Goal: Task Accomplishment & Management: Manage account settings

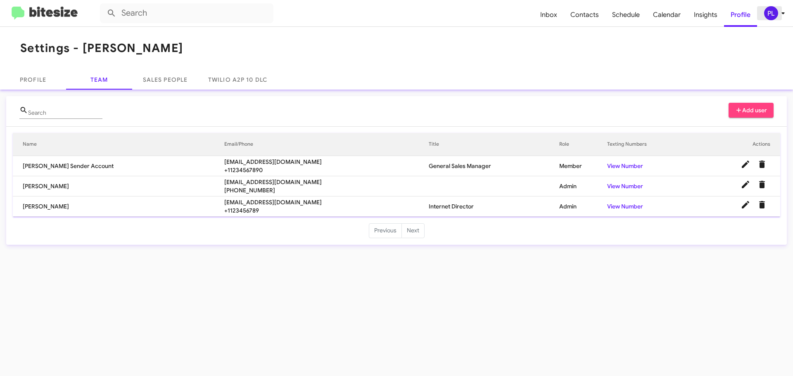
click at [779, 15] on icon at bounding box center [783, 13] width 10 height 10
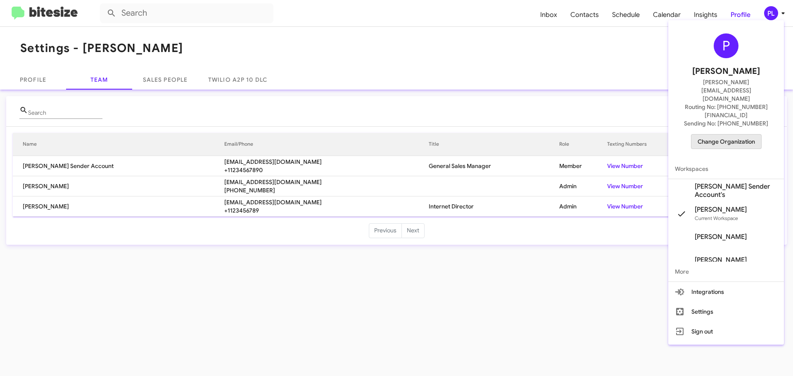
click at [729, 135] on span "Change Organization" at bounding box center [726, 142] width 57 height 14
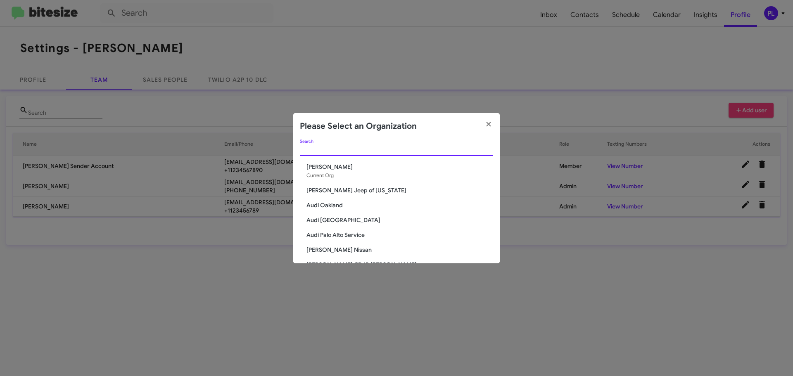
click at [429, 152] on input "Search" at bounding box center [396, 150] width 193 height 7
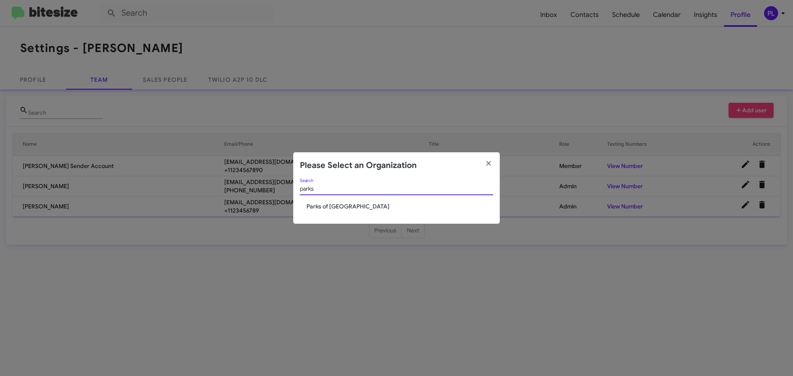
type input "parks"
click at [336, 204] on span "Parks of [GEOGRAPHIC_DATA]" at bounding box center [399, 206] width 187 height 8
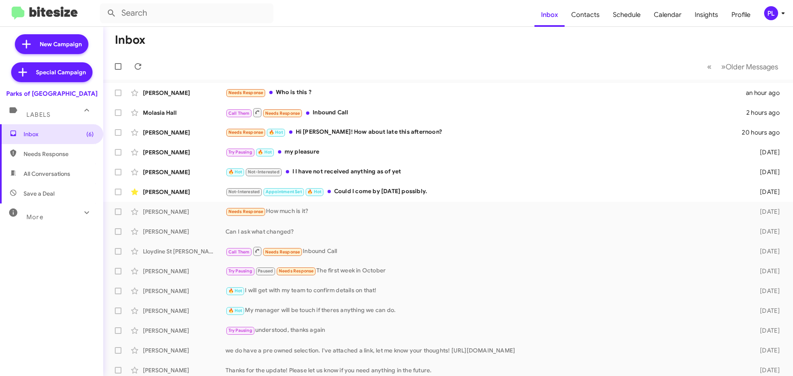
click at [783, 15] on icon at bounding box center [783, 13] width 10 height 10
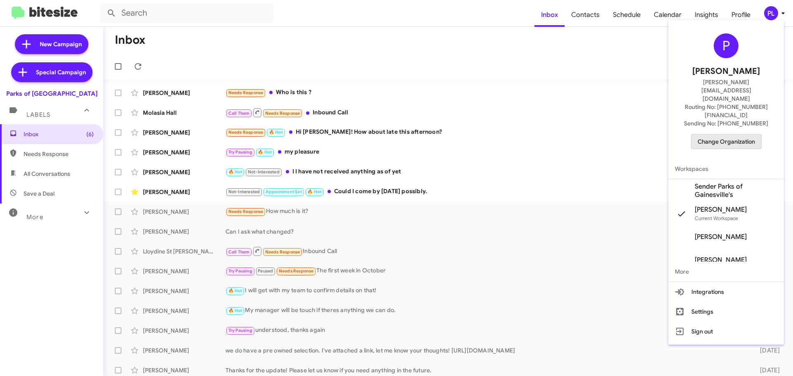
click at [725, 135] on span "Change Organization" at bounding box center [726, 142] width 57 height 14
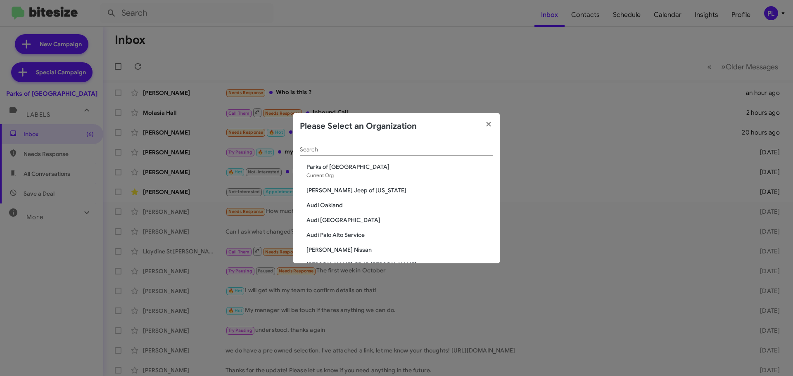
click at [367, 145] on div "Search" at bounding box center [396, 148] width 193 height 16
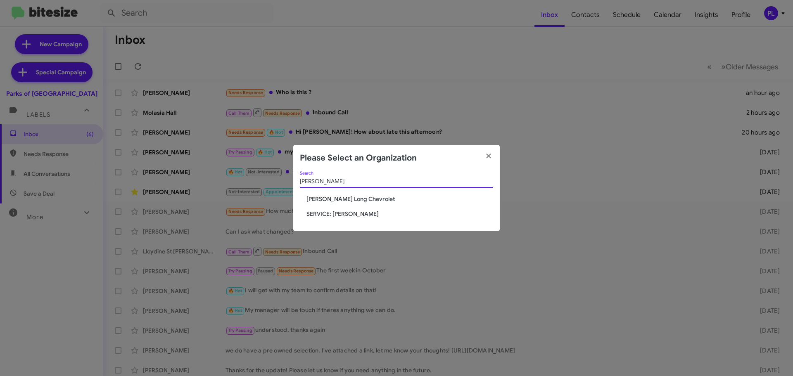
type input "daniels"
click at [330, 197] on span "[PERSON_NAME] Long Chevrolet" at bounding box center [399, 199] width 187 height 8
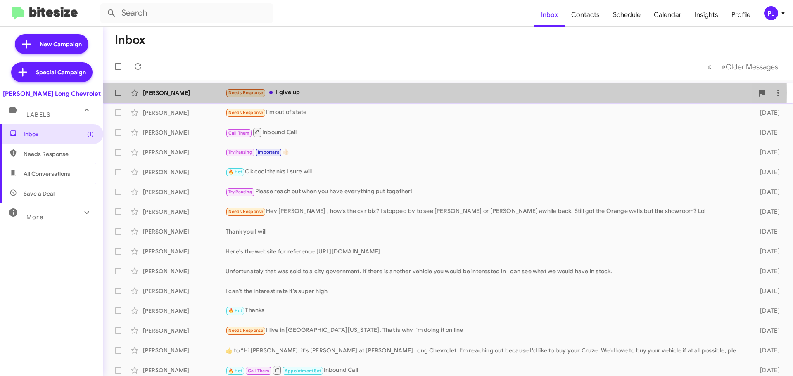
click at [297, 93] on div "Needs Response I give up" at bounding box center [490, 92] width 528 height 9
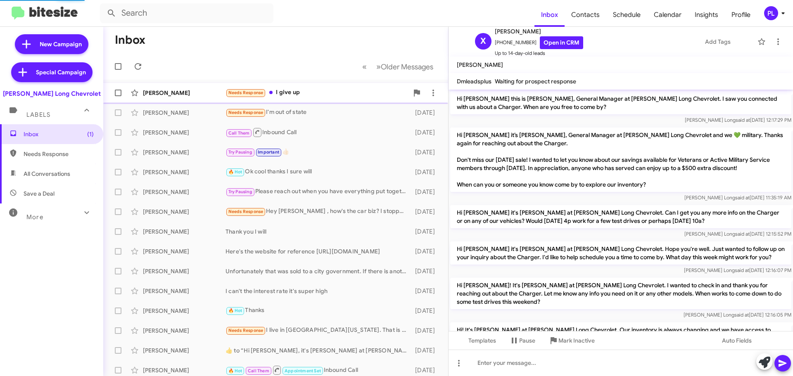
scroll to position [178, 0]
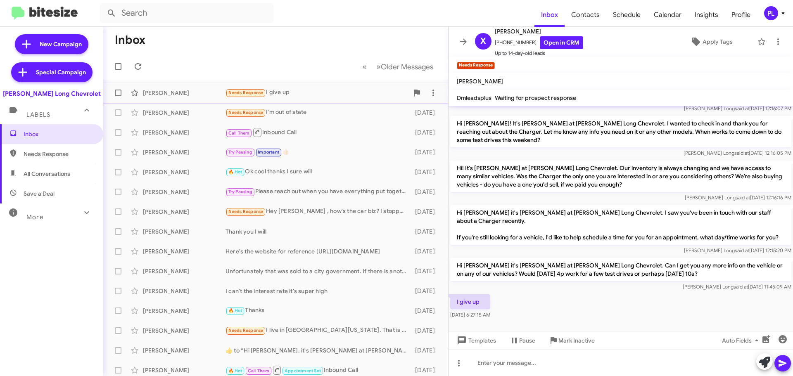
click at [118, 92] on span at bounding box center [118, 93] width 7 height 7
click at [118, 96] on input "checkbox" at bounding box center [118, 96] width 0 height 0
checkbox input "true"
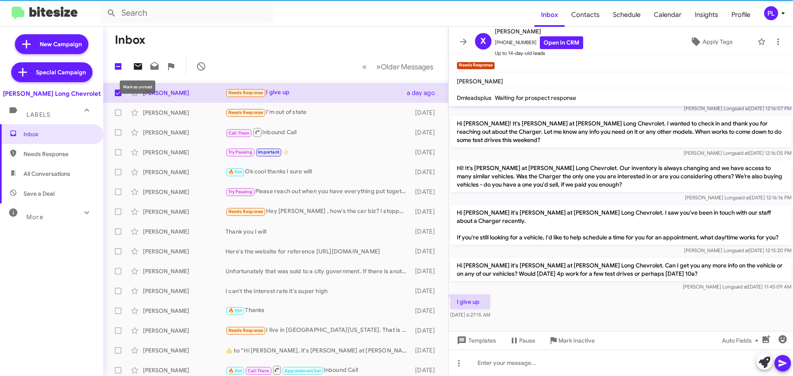
click at [138, 66] on icon at bounding box center [138, 67] width 10 height 10
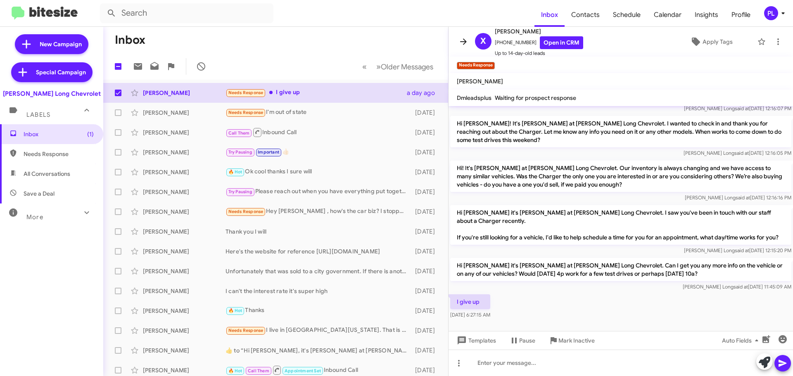
click at [461, 38] on icon at bounding box center [463, 42] width 10 height 10
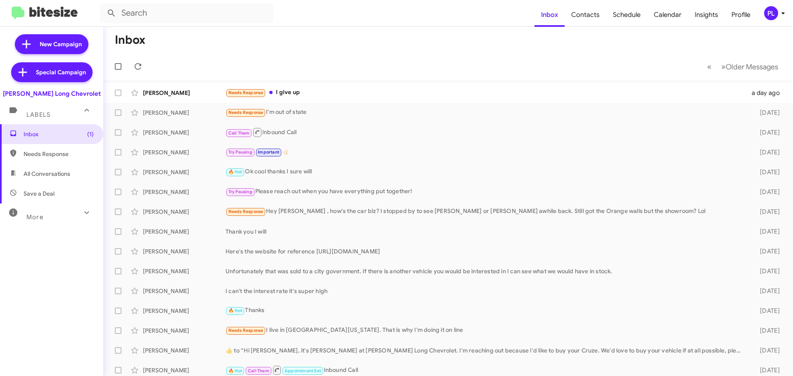
click at [780, 8] on span "PL" at bounding box center [776, 13] width 25 height 14
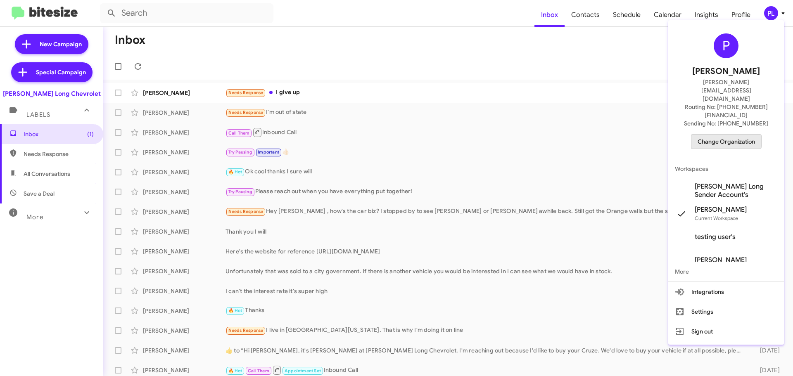
click at [720, 135] on span "Change Organization" at bounding box center [726, 142] width 57 height 14
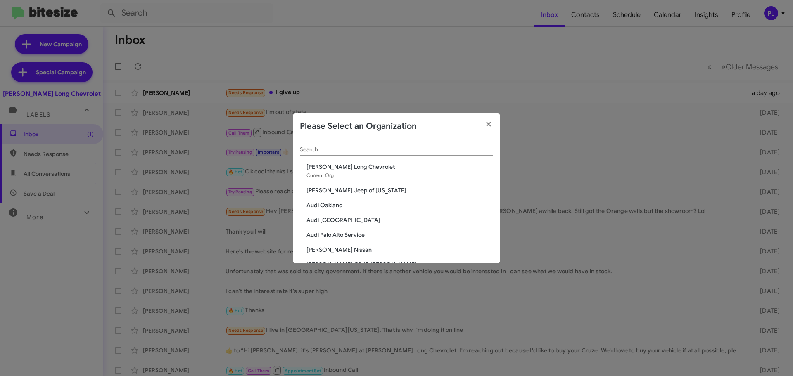
click at [335, 207] on span "Audi Oakland" at bounding box center [399, 205] width 187 height 8
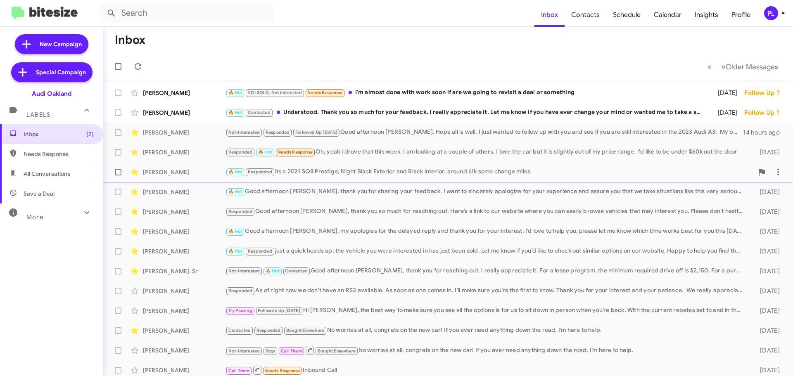
click at [337, 173] on div "🔥 Hot Responded its a 2021 SQ8 Prestige, Night Black Exterior and Black interio…" at bounding box center [490, 171] width 528 height 9
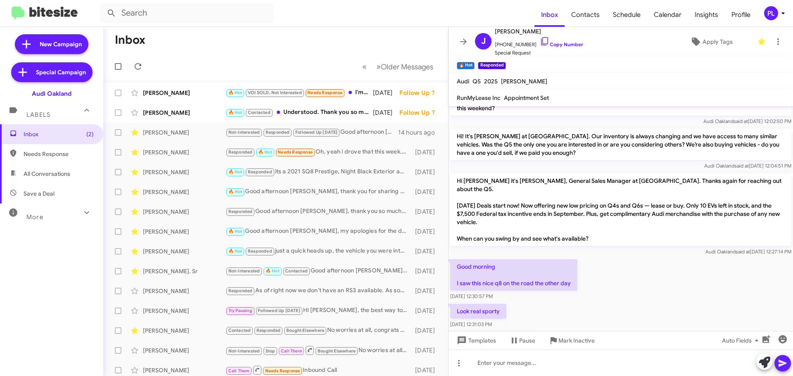
scroll to position [183, 0]
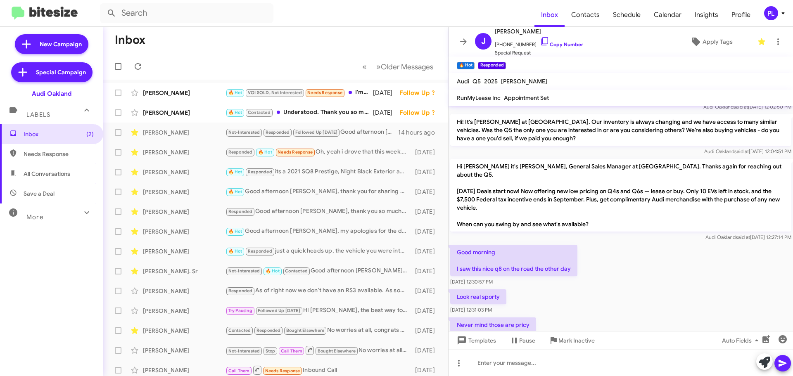
click at [785, 14] on icon at bounding box center [783, 13] width 10 height 10
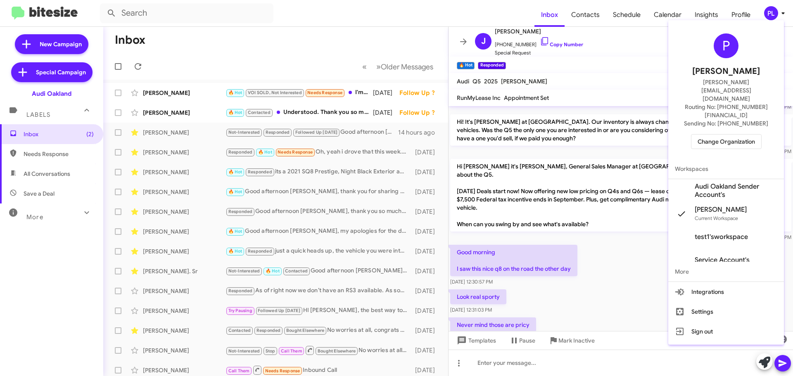
click at [729, 135] on span "Change Organization" at bounding box center [726, 142] width 57 height 14
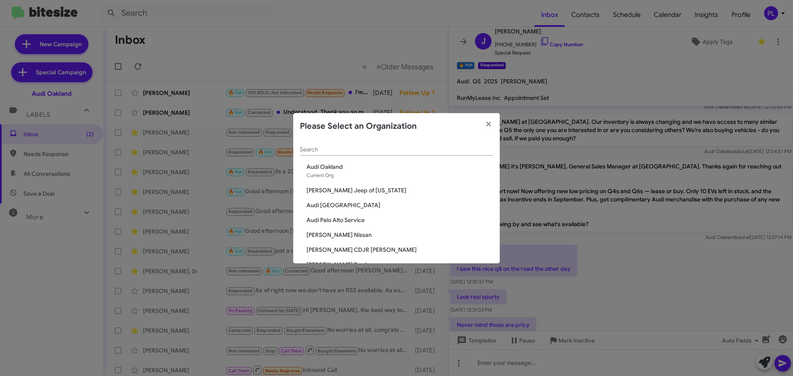
click at [369, 145] on div "Search" at bounding box center [396, 148] width 193 height 16
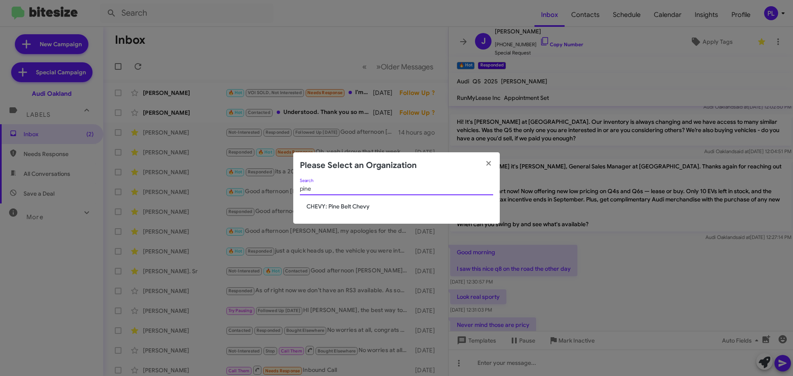
type input "pine"
click at [353, 207] on span "CHEVY: Pine Belt Chevy" at bounding box center [399, 206] width 187 height 8
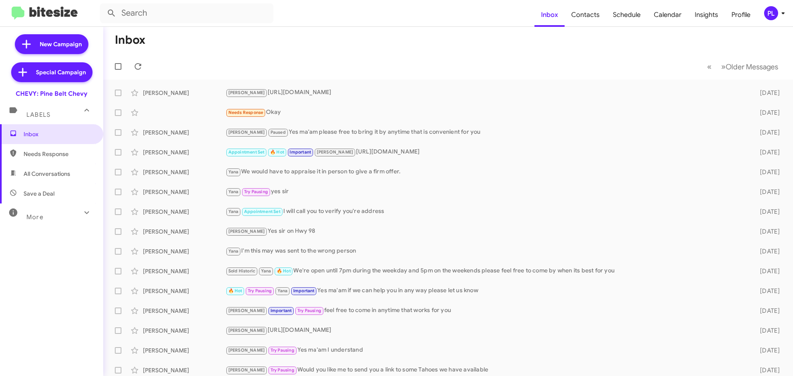
click at [785, 12] on icon at bounding box center [783, 13] width 10 height 10
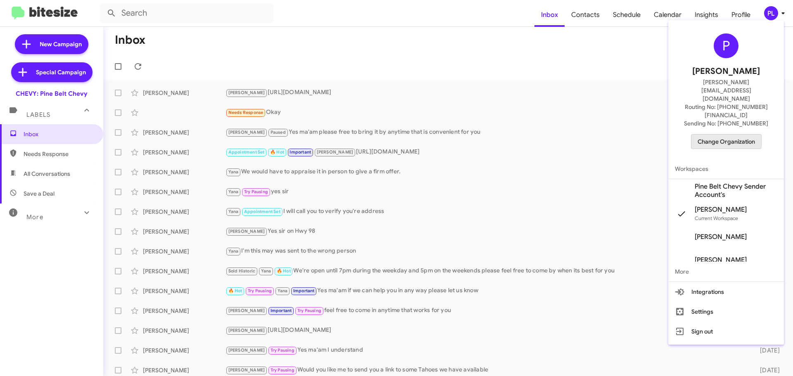
click at [715, 135] on span "Change Organization" at bounding box center [726, 142] width 57 height 14
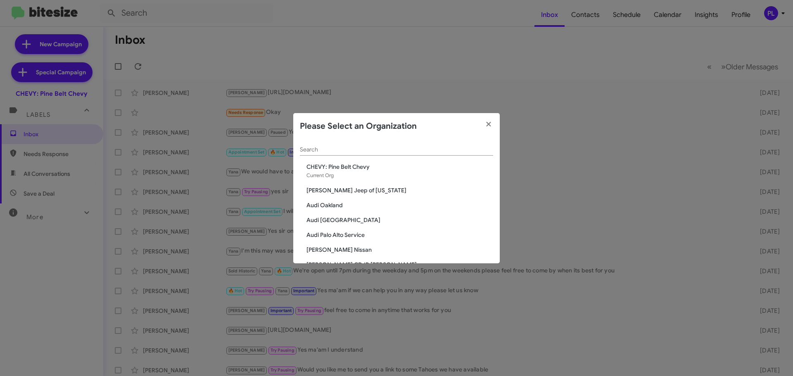
click at [352, 149] on input "Search" at bounding box center [396, 150] width 193 height 7
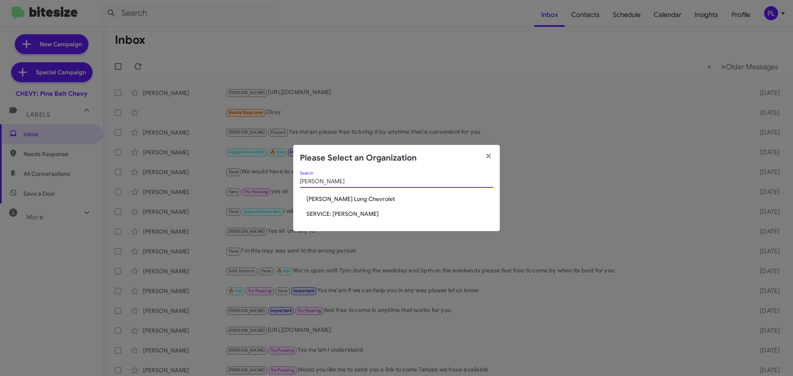
type input "[PERSON_NAME]"
click at [336, 214] on span "SERVICE: [PERSON_NAME]" at bounding box center [399, 214] width 187 height 8
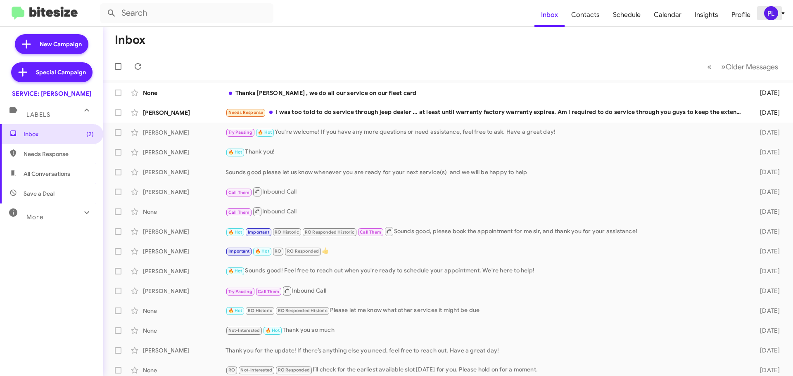
click at [783, 14] on icon at bounding box center [782, 13] width 3 height 2
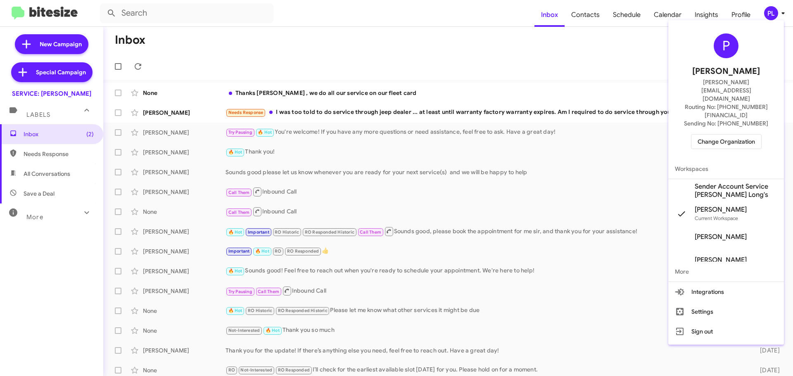
click at [738, 135] on span "Change Organization" at bounding box center [726, 142] width 57 height 14
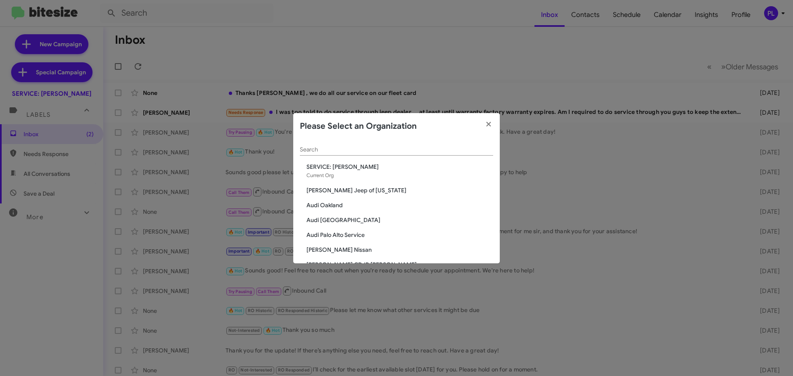
click at [350, 169] on span "SERVICE: [PERSON_NAME]" at bounding box center [399, 167] width 187 height 8
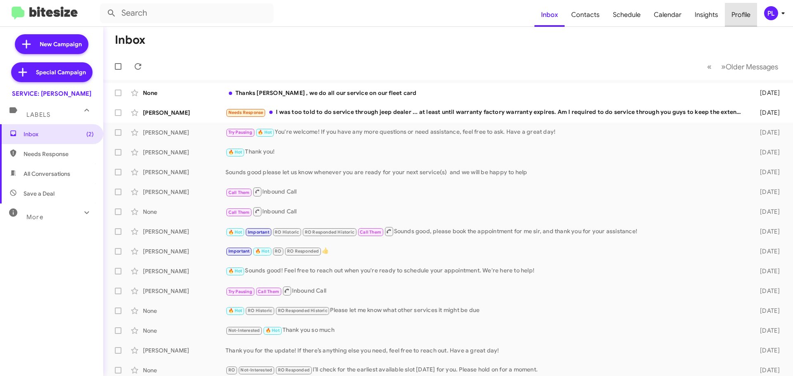
click at [737, 15] on span "Profile" at bounding box center [741, 15] width 32 height 24
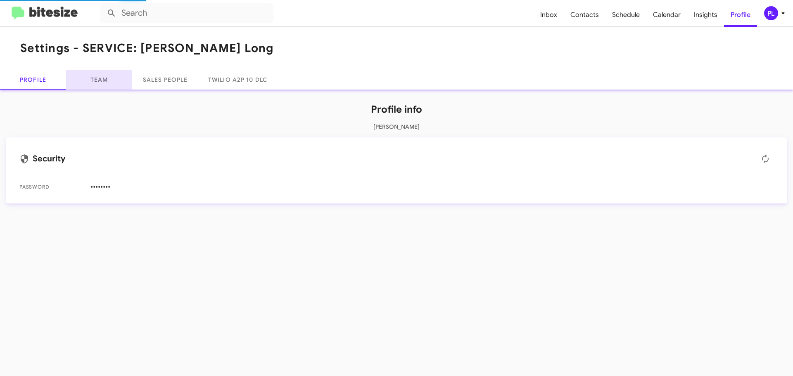
click at [97, 81] on link "Team" at bounding box center [99, 80] width 66 height 20
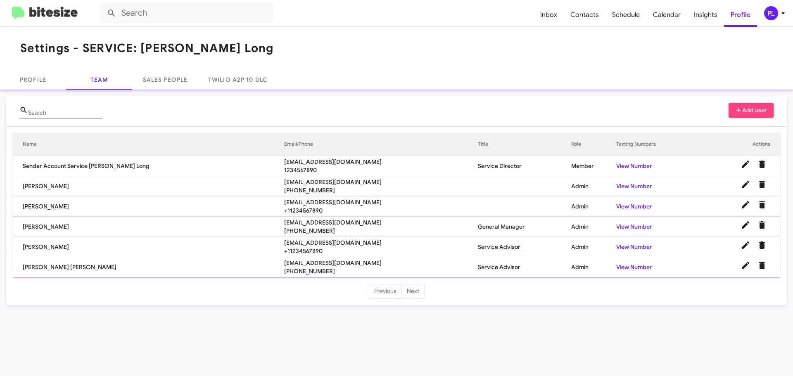
click at [781, 16] on icon at bounding box center [783, 13] width 10 height 10
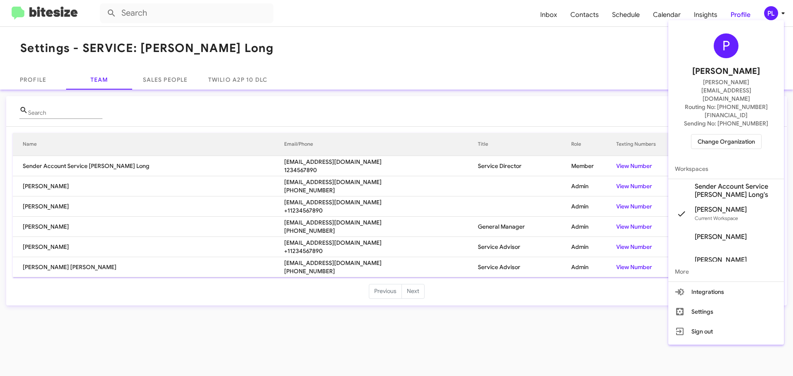
click at [715, 135] on span "Change Organization" at bounding box center [726, 142] width 57 height 14
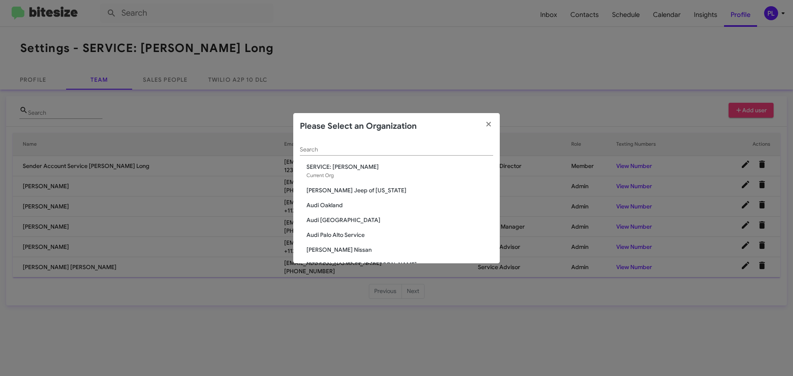
click at [356, 147] on input "Search" at bounding box center [396, 150] width 193 height 7
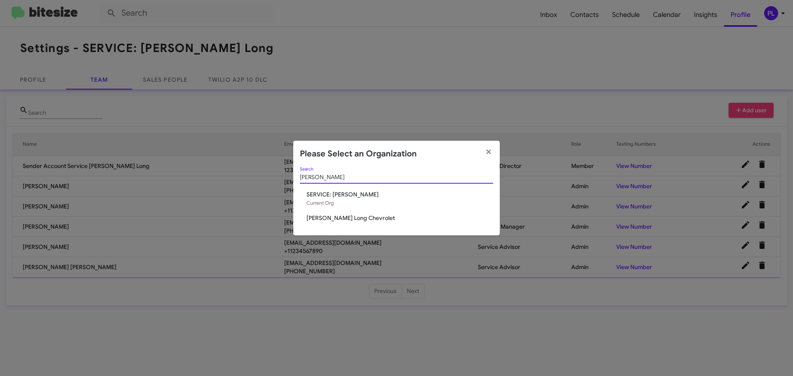
type input "daniel"
click at [323, 219] on span "[PERSON_NAME] Long Chevrolet" at bounding box center [399, 218] width 187 height 8
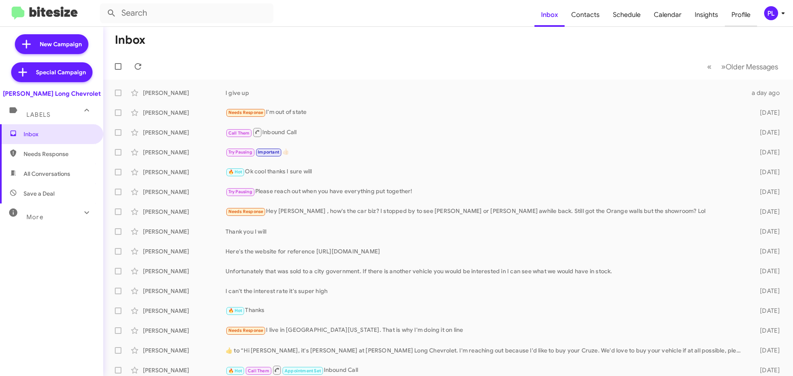
click at [736, 16] on span "Profile" at bounding box center [741, 15] width 32 height 24
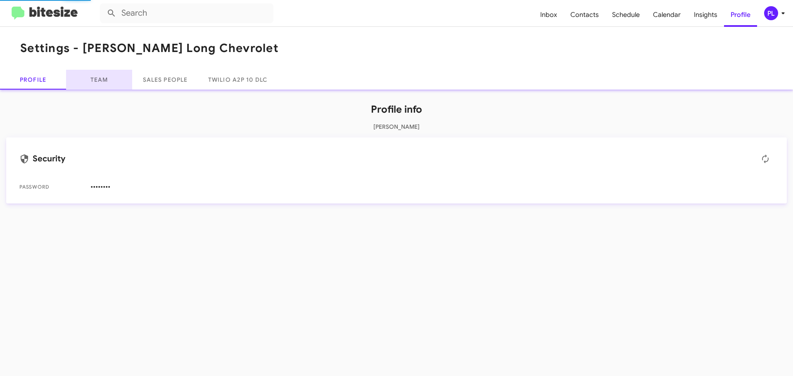
click at [96, 83] on link "Team" at bounding box center [99, 80] width 66 height 20
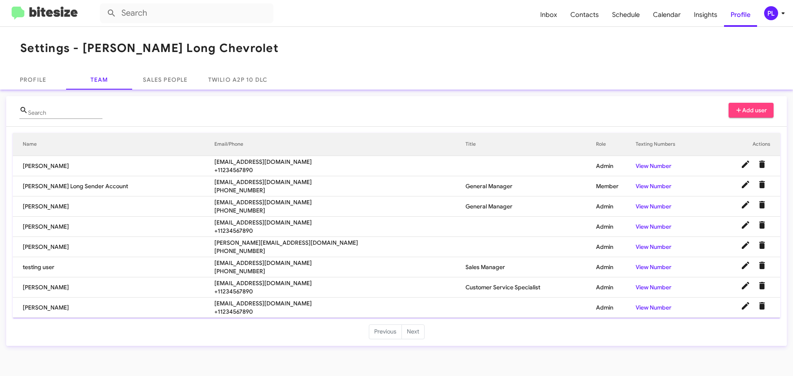
click at [784, 14] on icon at bounding box center [783, 13] width 10 height 10
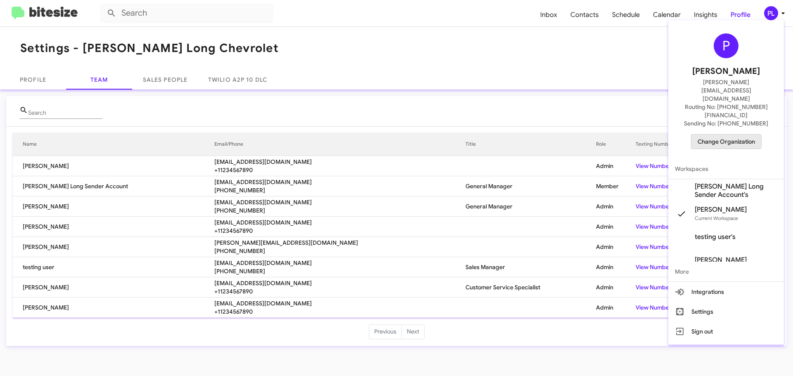
click at [712, 135] on span "Change Organization" at bounding box center [726, 142] width 57 height 14
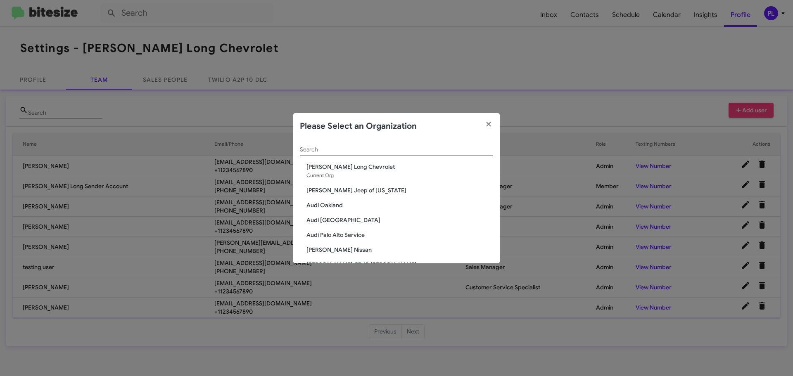
click at [332, 205] on span "Audi Oakland" at bounding box center [399, 205] width 187 height 8
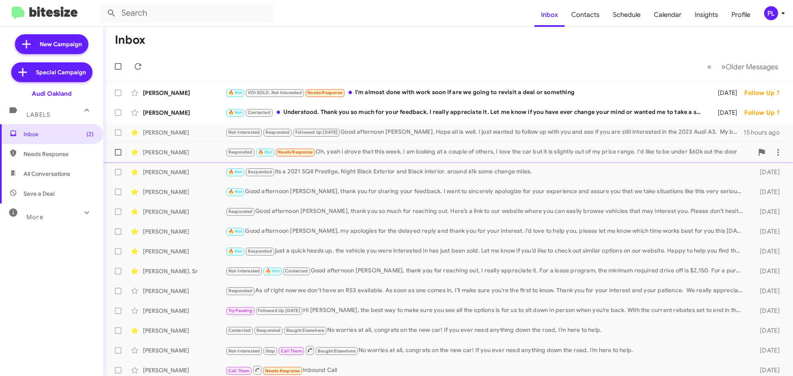
click at [369, 153] on div "Responded 🔥 Hot Needs Response Oh, yeah i drove that this week. I am looking at…" at bounding box center [490, 151] width 528 height 9
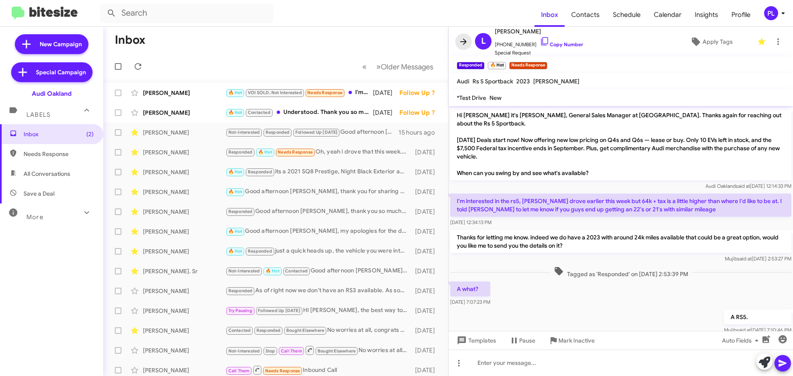
click at [463, 43] on icon at bounding box center [463, 42] width 10 height 10
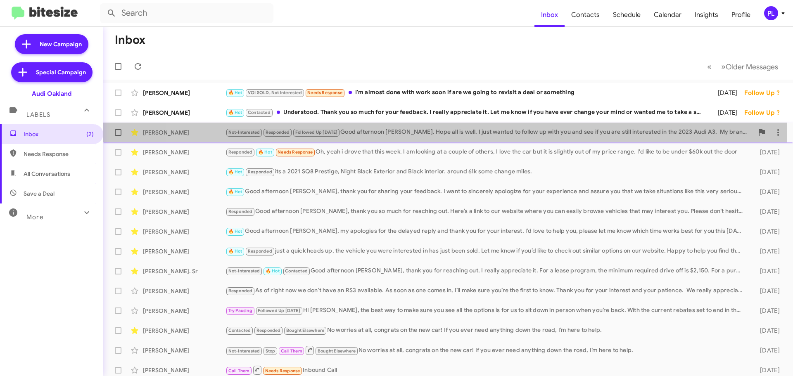
click at [424, 136] on div "Not-Interested Responded Followed Up [DATE] Good afternoon [PERSON_NAME]. Hope …" at bounding box center [490, 132] width 528 height 9
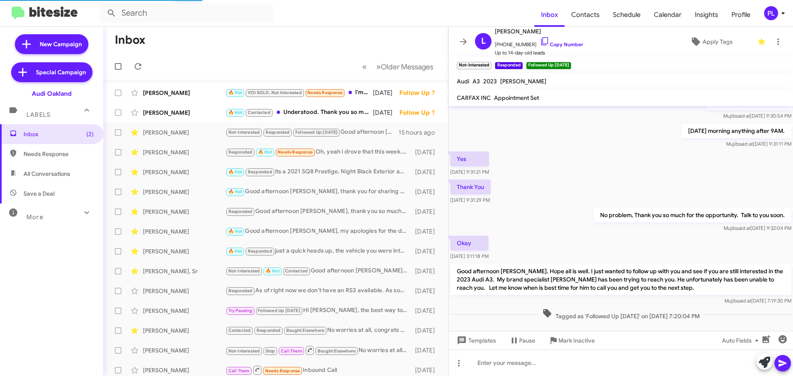
scroll to position [578, 0]
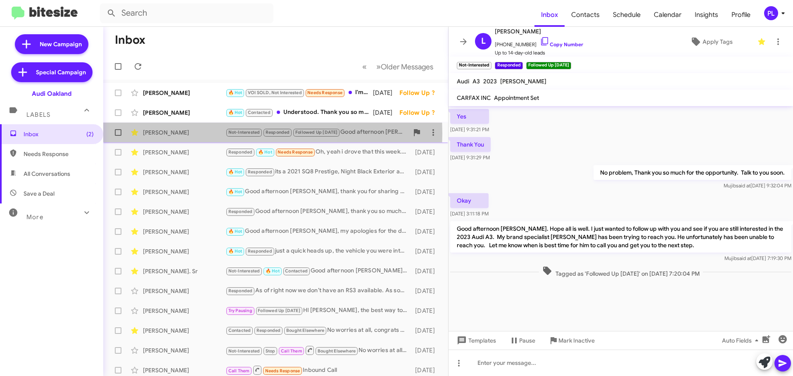
click at [180, 133] on div "[PERSON_NAME]" at bounding box center [184, 132] width 83 height 8
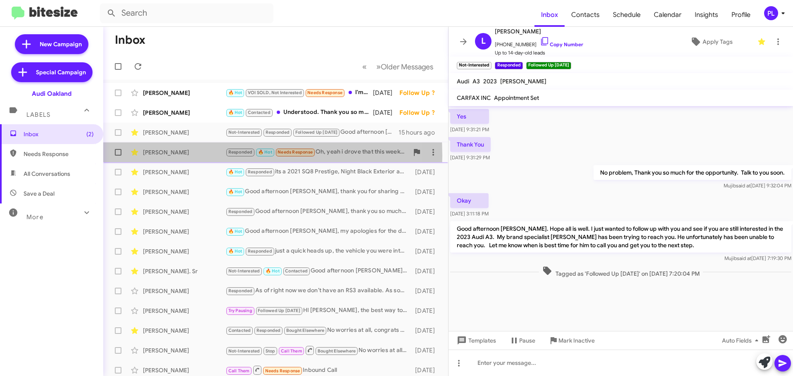
click at [170, 156] on div "[PERSON_NAME]" at bounding box center [184, 152] width 83 height 8
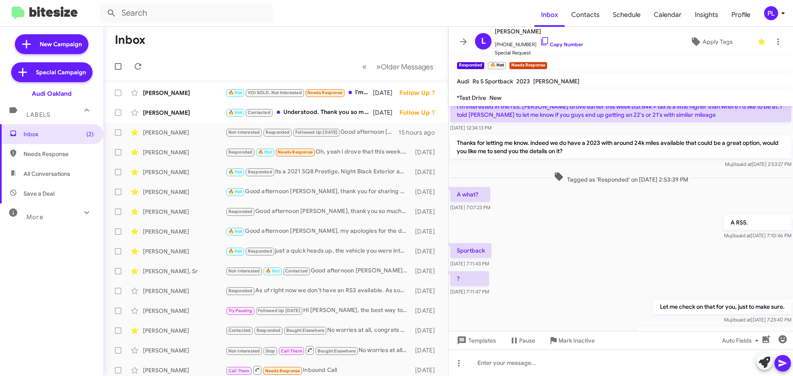
scroll to position [83, 0]
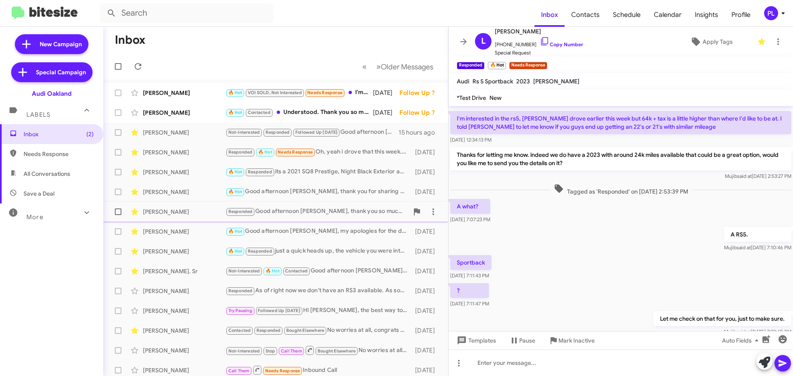
click at [181, 210] on div "[PERSON_NAME]" at bounding box center [184, 212] width 83 height 8
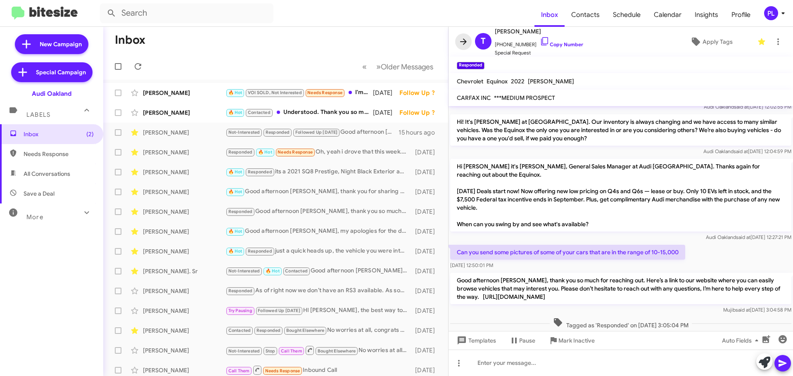
click at [463, 39] on icon at bounding box center [463, 41] width 7 height 6
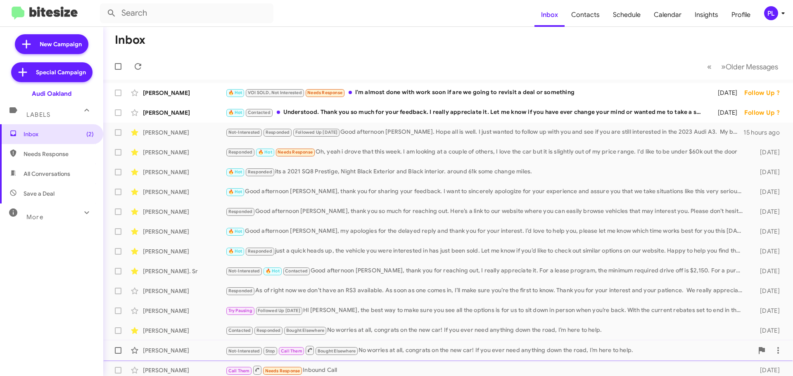
click at [423, 350] on div "Not-Interested Stop Call Them Bought Elsewhere No worries at all, congrats on t…" at bounding box center [490, 350] width 528 height 10
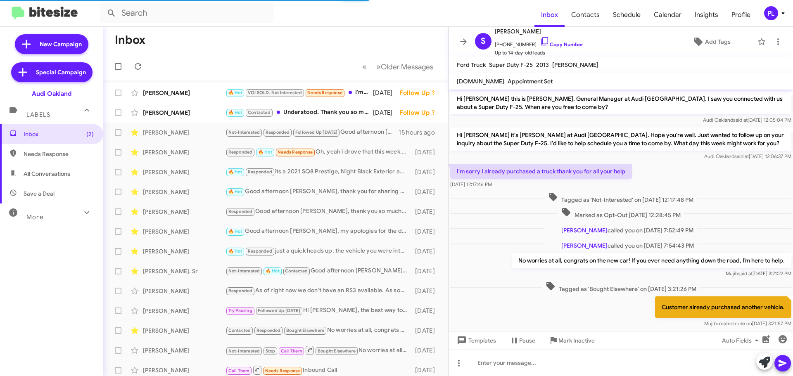
scroll to position [19, 0]
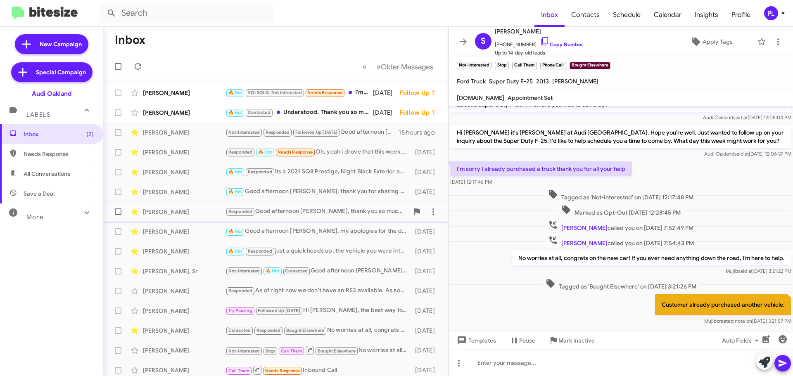
click at [287, 207] on div "Responded Good afternoon [PERSON_NAME], thank you so much for reaching out. Her…" at bounding box center [317, 211] width 183 height 9
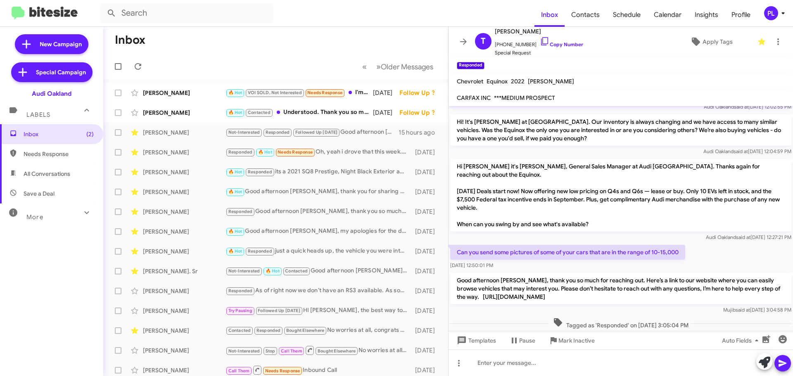
click at [785, 12] on icon at bounding box center [783, 13] width 10 height 10
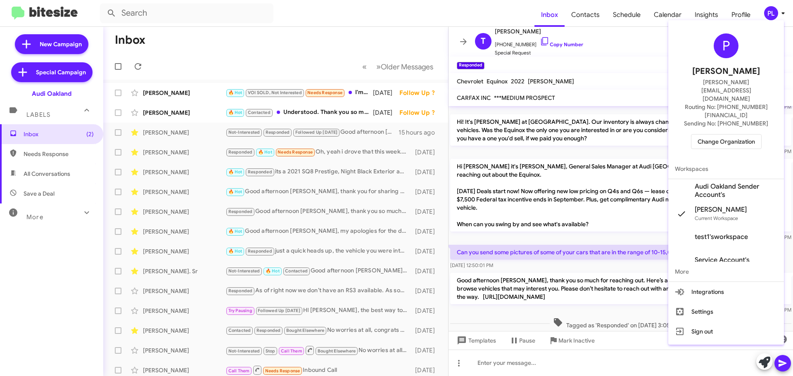
click at [726, 135] on span "Change Organization" at bounding box center [726, 142] width 57 height 14
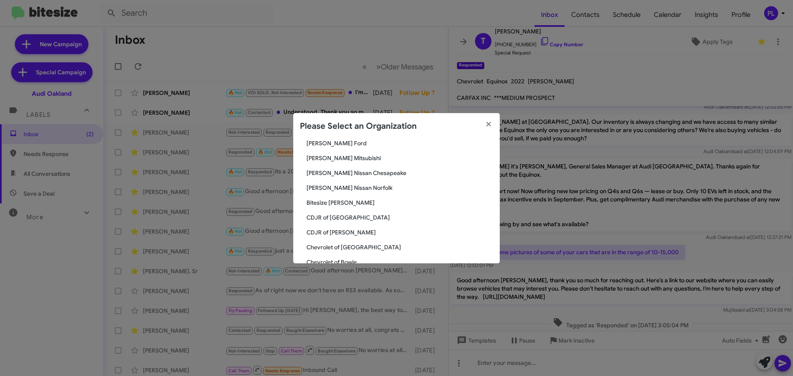
scroll to position [124, 0]
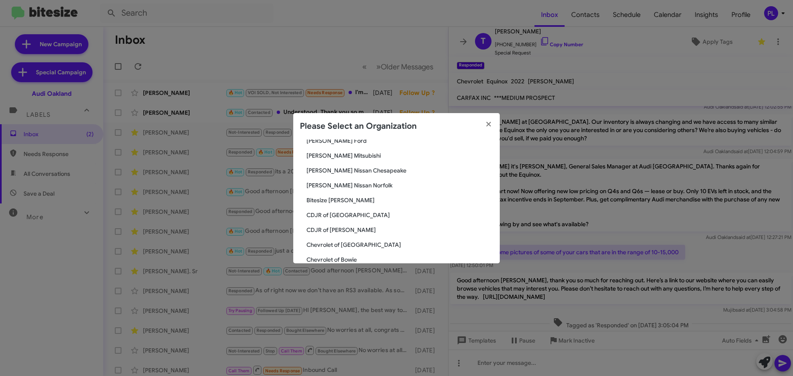
click at [347, 153] on span "[PERSON_NAME] Mitsubishi" at bounding box center [399, 156] width 187 height 8
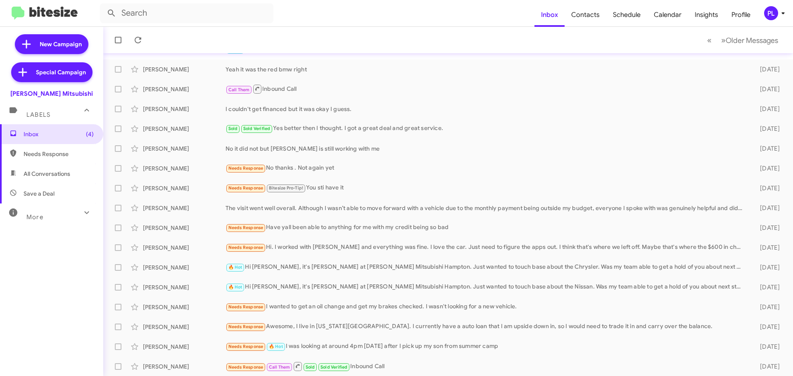
scroll to position [103, 0]
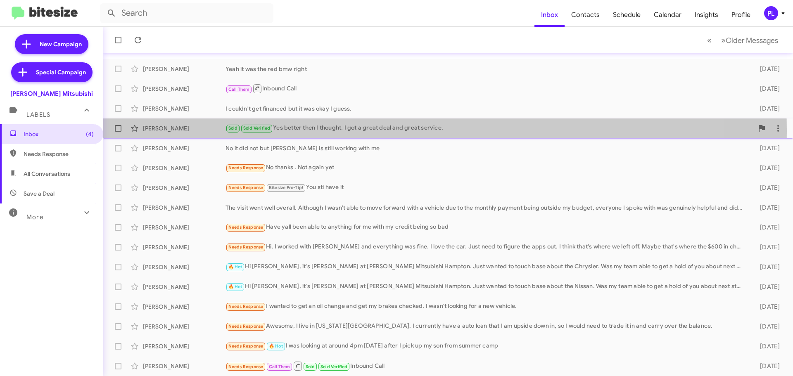
click at [336, 131] on div "Sold Sold Verified Yes better then I thought. I got a great deal and great serv…" at bounding box center [490, 127] width 528 height 9
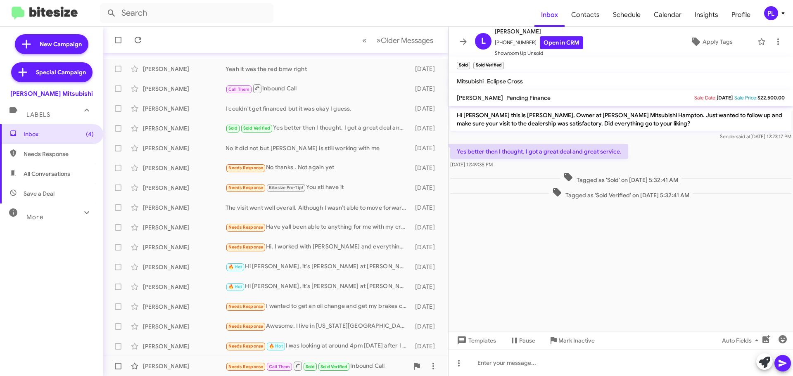
click at [369, 363] on div "Needs Response Call Them Sold Sold Verified Inbound Call" at bounding box center [317, 366] width 183 height 10
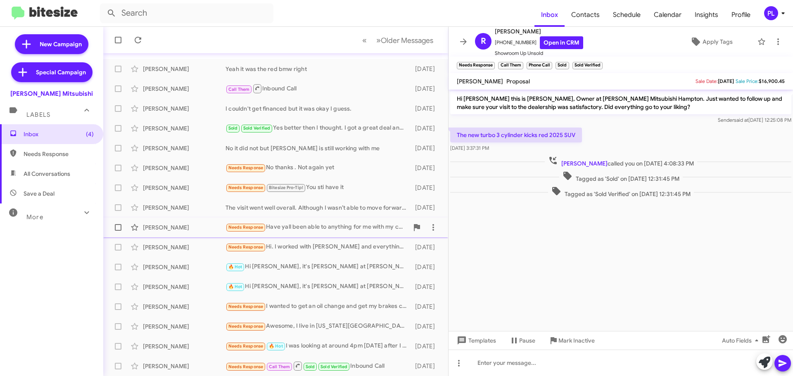
click at [322, 225] on div "Needs Response Have yall been able to anything for me with my credit being so b…" at bounding box center [317, 227] width 183 height 9
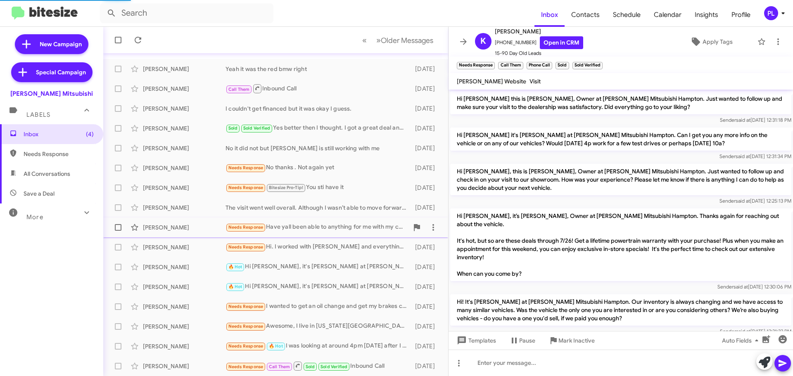
scroll to position [102, 0]
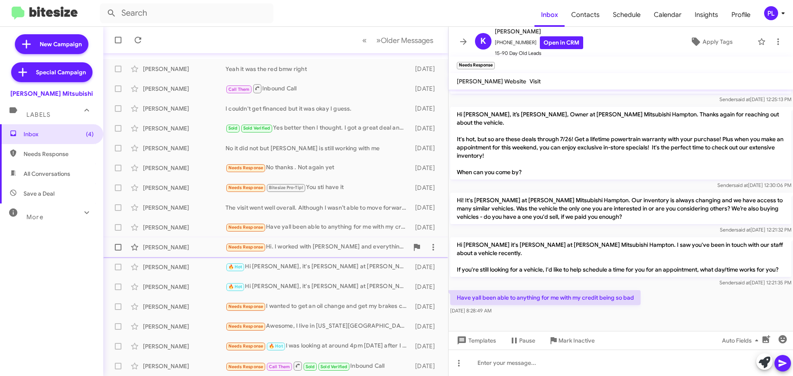
click at [331, 243] on div "Needs Response Hi. I worked with [PERSON_NAME] and everything was fine. I love …" at bounding box center [317, 246] width 183 height 9
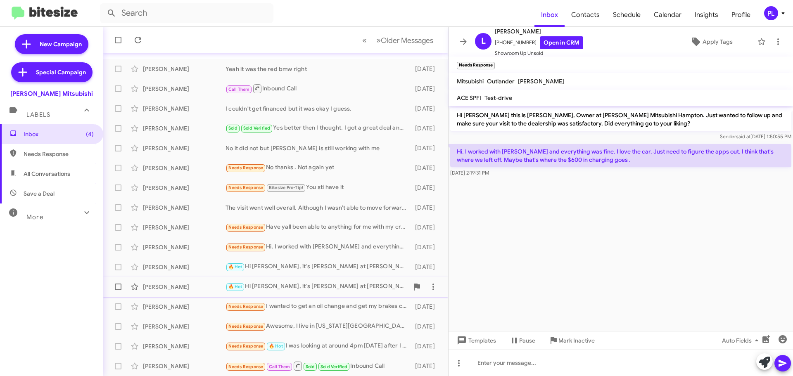
click at [321, 288] on div "🔥 Hot Hi [PERSON_NAME], it's [PERSON_NAME] at [PERSON_NAME] Mitsubishi Hampton.…" at bounding box center [317, 286] width 183 height 9
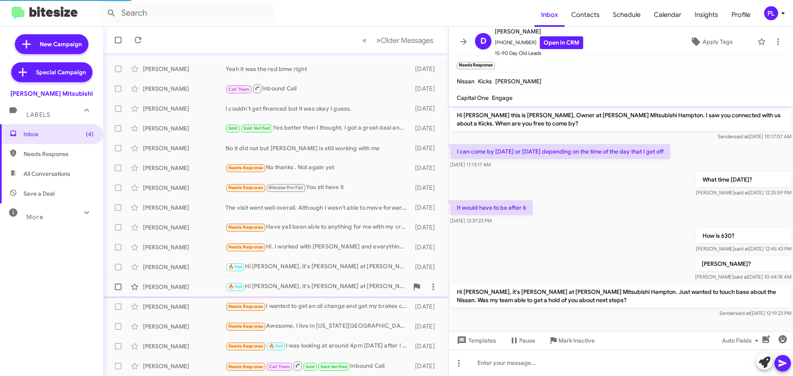
scroll to position [2, 0]
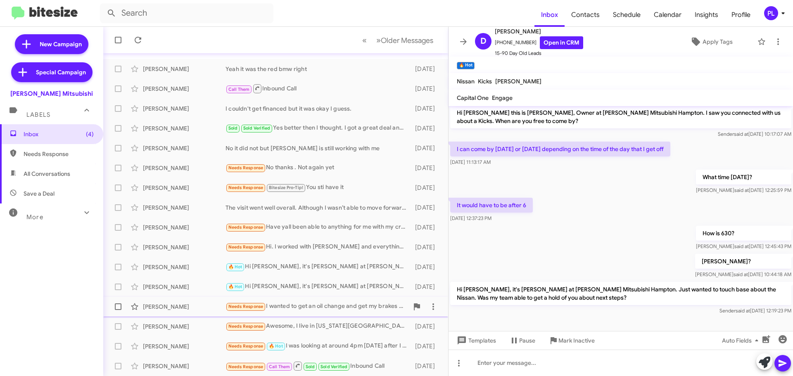
click at [350, 301] on div "[PERSON_NAME] Needs Response I wanted to get an oil change and get my brakes ch…" at bounding box center [276, 307] width 332 height 17
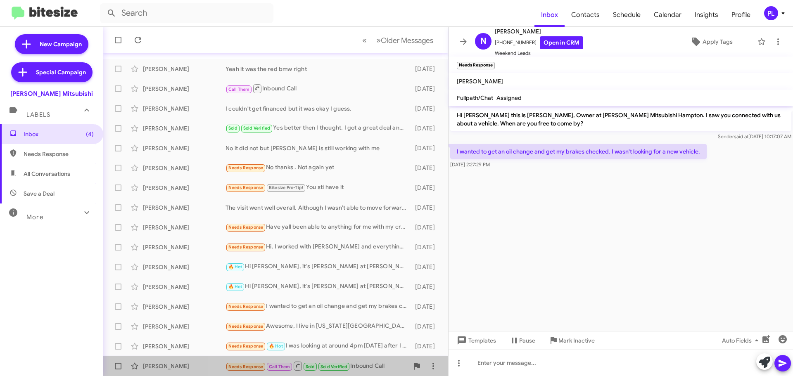
click at [328, 368] on span "Sold Verified" at bounding box center [334, 366] width 27 height 5
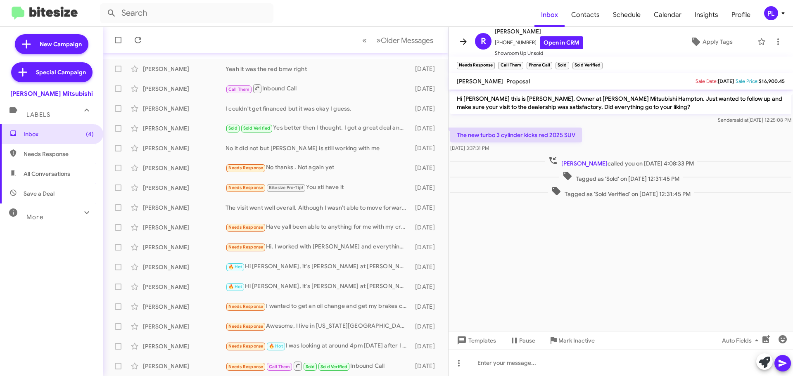
click at [464, 41] on icon at bounding box center [463, 41] width 7 height 6
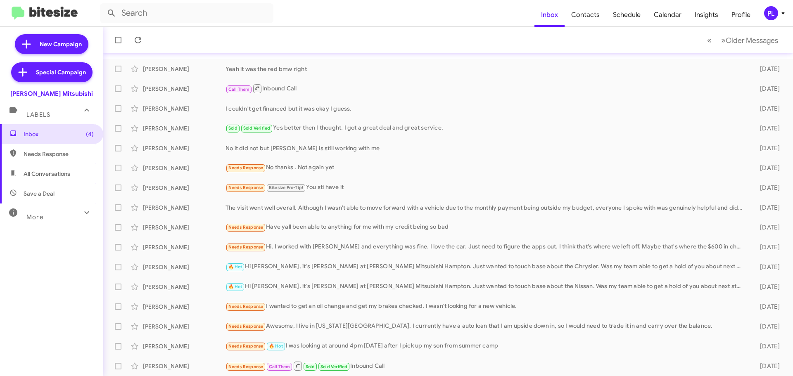
click at [70, 209] on div "More" at bounding box center [44, 213] width 74 height 15
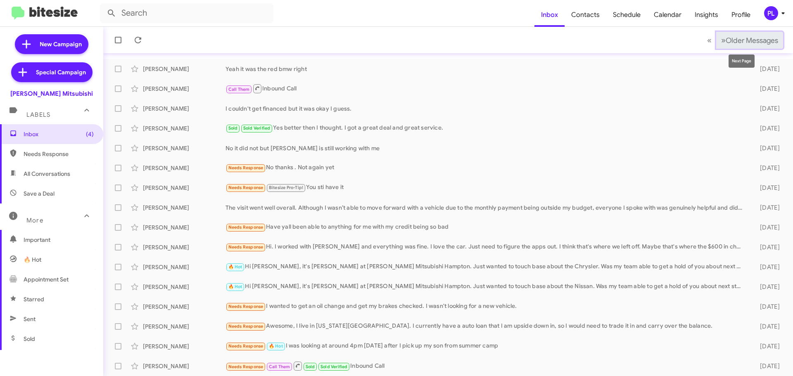
click at [746, 35] on button "» Next Older Messages" at bounding box center [749, 40] width 67 height 17
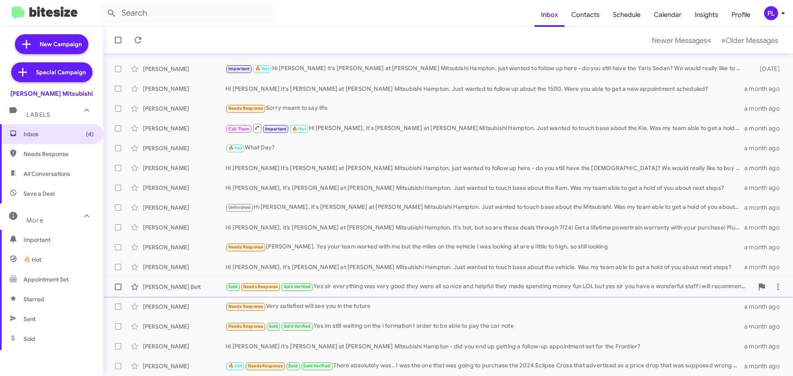
click at [386, 287] on div "Sold Needs Response Sold Verified Yes sir everything was very good they were al…" at bounding box center [490, 286] width 528 height 9
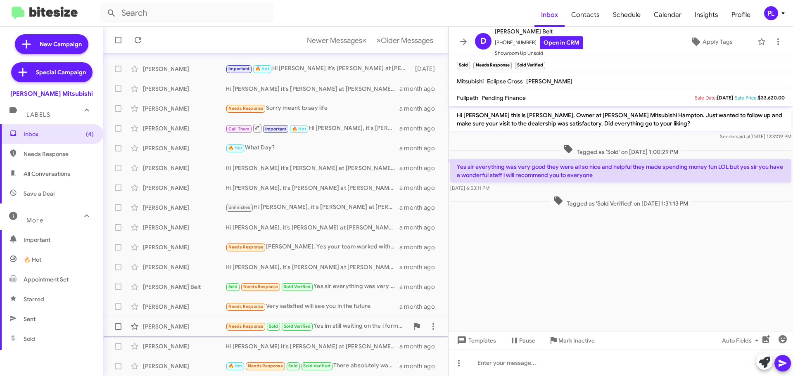
click at [317, 327] on div "Needs Response Sold Sold Verified Yes im still waiting on the i formation I ord…" at bounding box center [317, 326] width 183 height 9
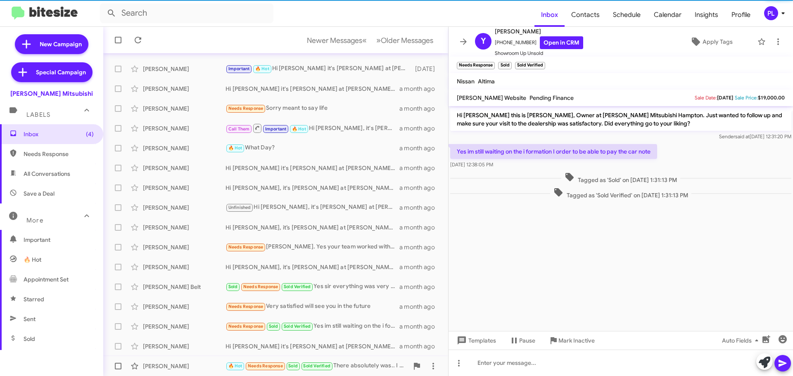
click at [367, 365] on div "🔥 Hot Needs Response Sold Sold Verified There absolutely was.. I was the one th…" at bounding box center [317, 365] width 183 height 9
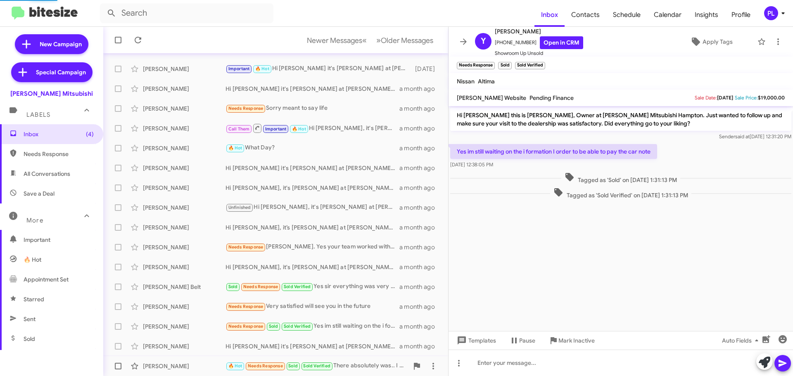
scroll to position [92, 0]
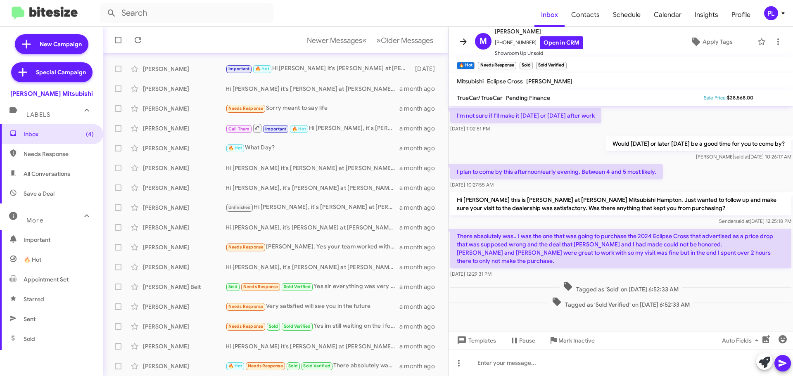
click at [463, 44] on icon at bounding box center [463, 42] width 10 height 10
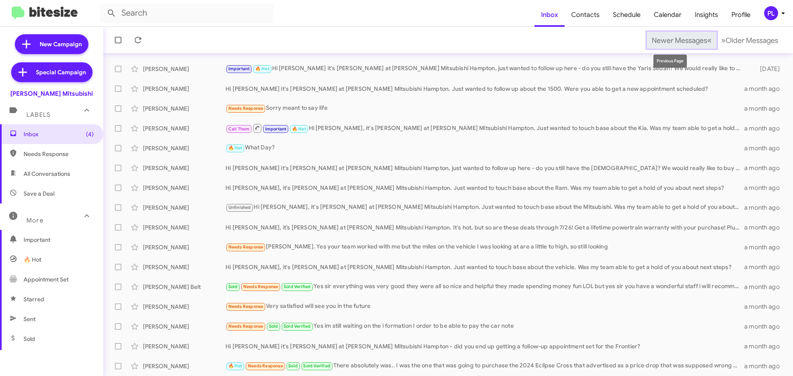
click at [669, 37] on span "Newer Messages" at bounding box center [679, 40] width 55 height 9
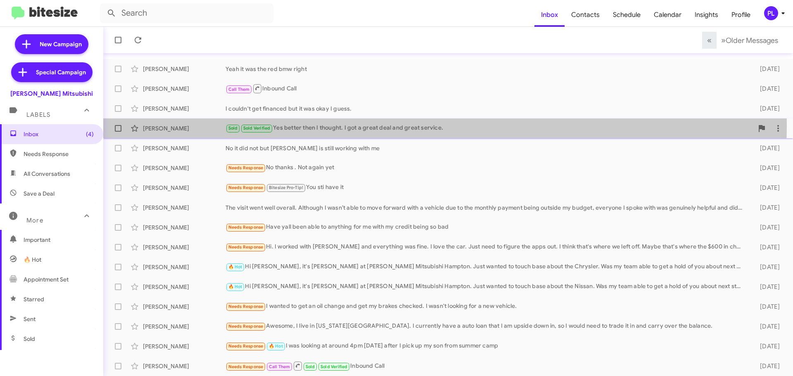
click at [311, 125] on div "Sold Sold Verified Yes better then I thought. I got a great deal and great serv…" at bounding box center [490, 127] width 528 height 9
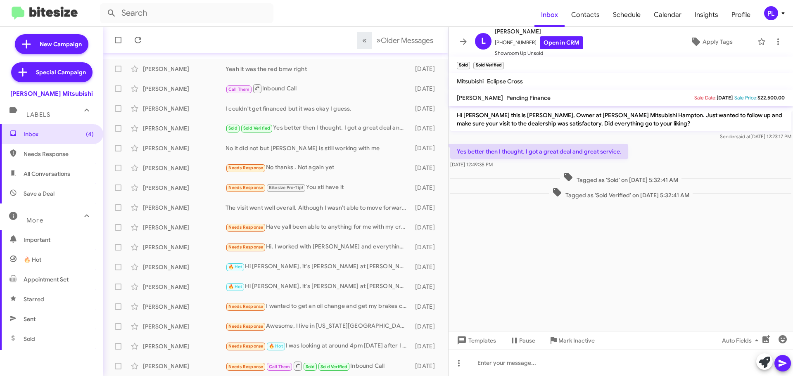
click at [467, 44] on icon at bounding box center [463, 42] width 10 height 10
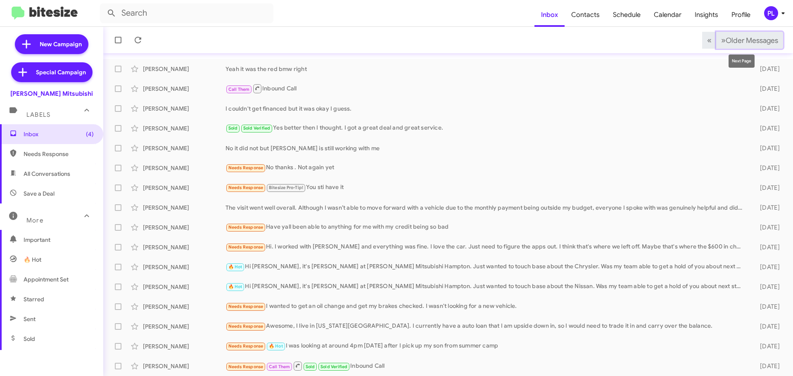
click at [755, 41] on span "Older Messages" at bounding box center [752, 40] width 52 height 9
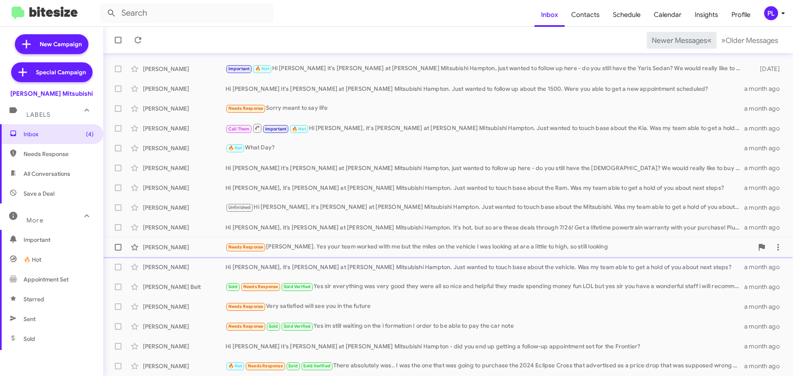
click at [336, 249] on div "Needs Response [PERSON_NAME]. Yes your team worked with me but the miles on the…" at bounding box center [490, 246] width 528 height 9
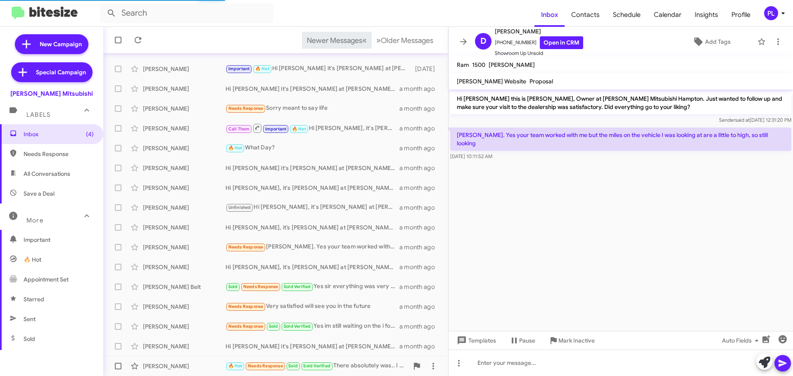
click at [348, 365] on div "🔥 Hot Needs Response Sold Sold Verified There absolutely was.. I was the one th…" at bounding box center [317, 365] width 183 height 9
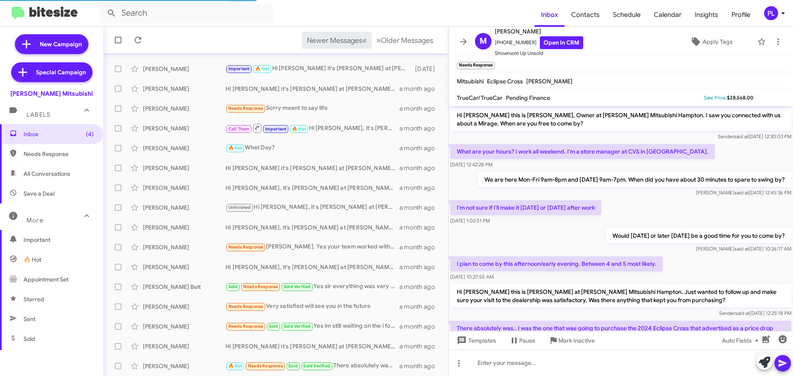
scroll to position [92, 0]
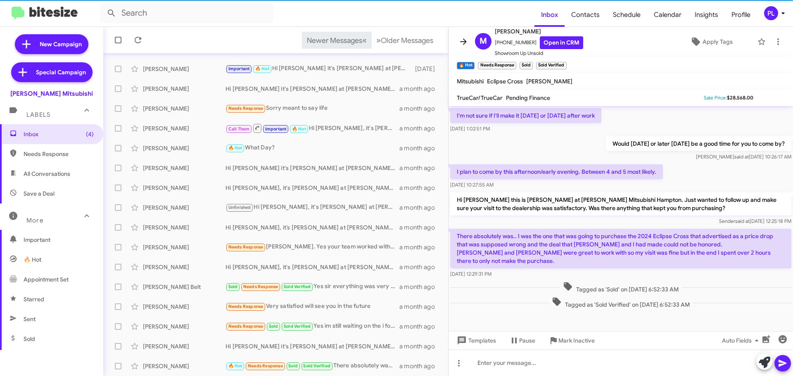
click at [459, 44] on icon at bounding box center [463, 42] width 10 height 10
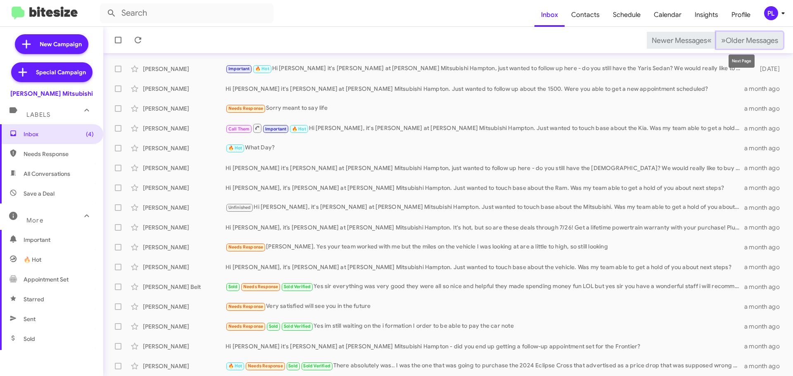
click at [733, 38] on span "Older Messages" at bounding box center [752, 40] width 52 height 9
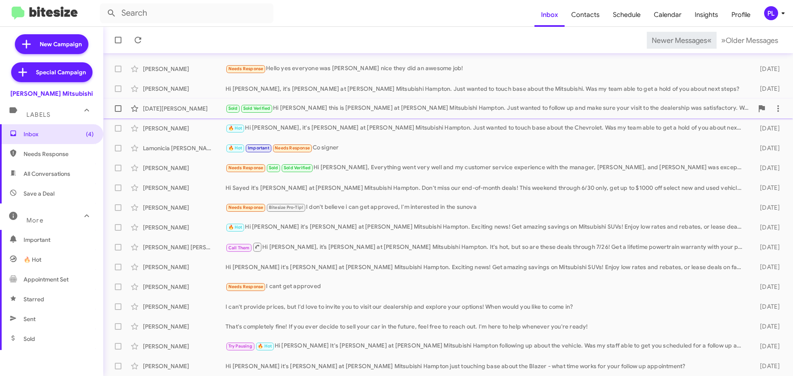
click at [336, 110] on div "Sold Sold Verified Hi [PERSON_NAME] this is [PERSON_NAME] at [PERSON_NAME] Mits…" at bounding box center [490, 108] width 528 height 9
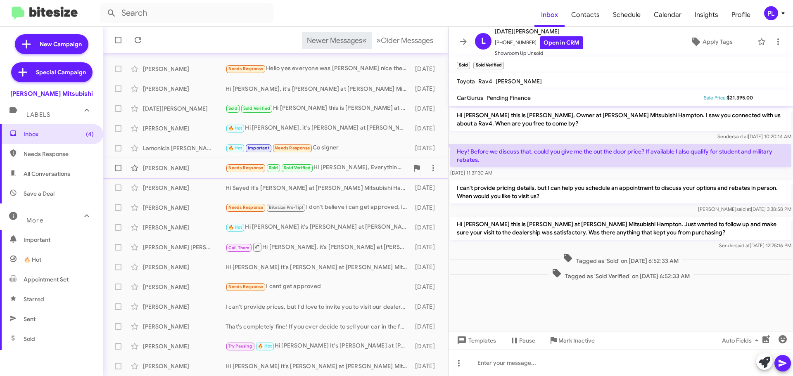
click at [359, 164] on div "Needs Response Sold Sold Verified Hi [PERSON_NAME], Everything went very well a…" at bounding box center [317, 167] width 183 height 9
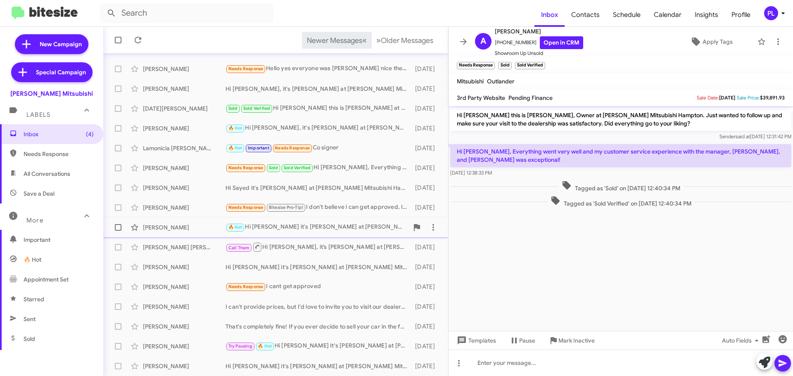
click at [327, 226] on div "🔥 Hot Hi [PERSON_NAME] it's [PERSON_NAME] at [PERSON_NAME] Mitsubishi Hampton. …" at bounding box center [317, 227] width 183 height 9
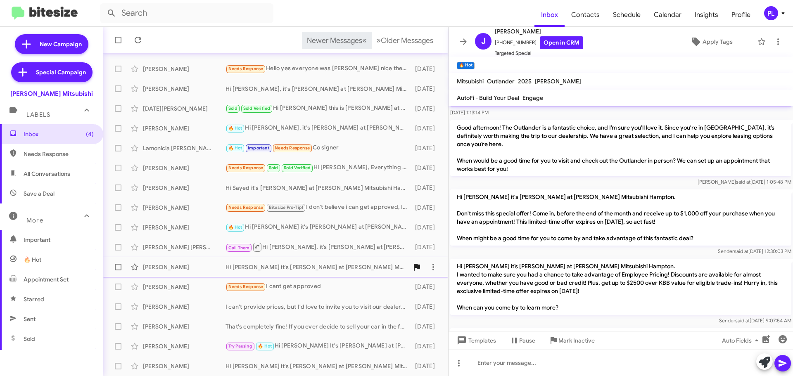
scroll to position [188, 0]
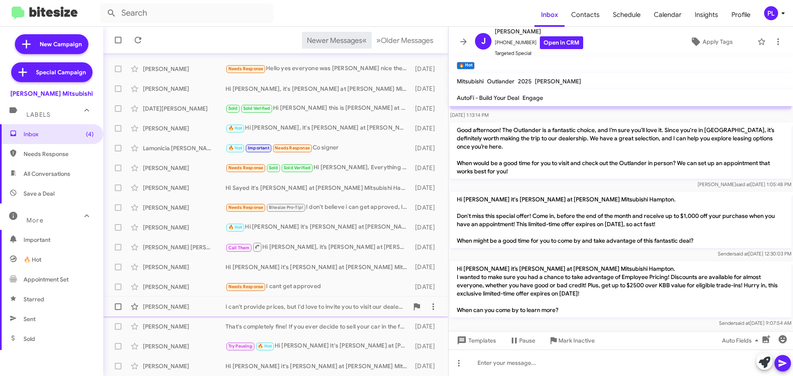
click at [341, 309] on div "I can't provide prices, but I'd love to invite you to visit our dealership and …" at bounding box center [317, 307] width 183 height 8
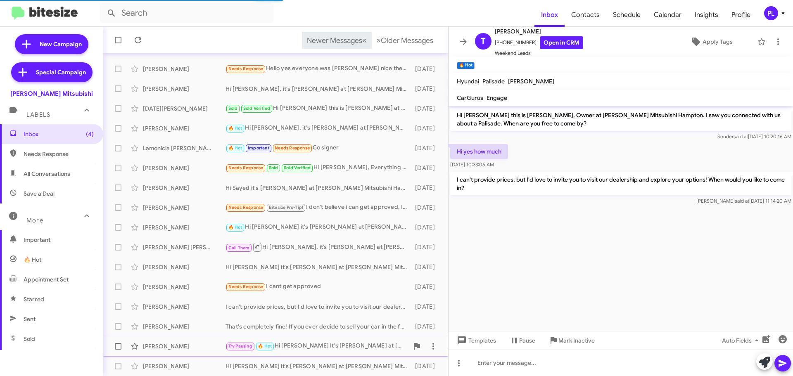
click at [319, 343] on div "Try Pausing 🔥 Hot Hi Shermyiah It's [PERSON_NAME] at [PERSON_NAME] Mitsubishi H…" at bounding box center [317, 346] width 183 height 9
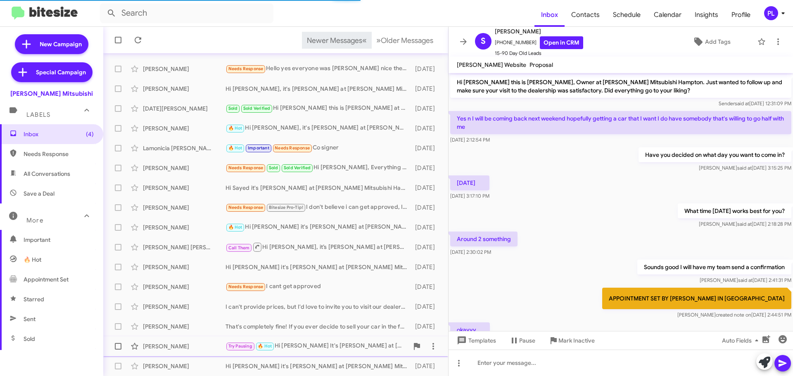
scroll to position [478, 0]
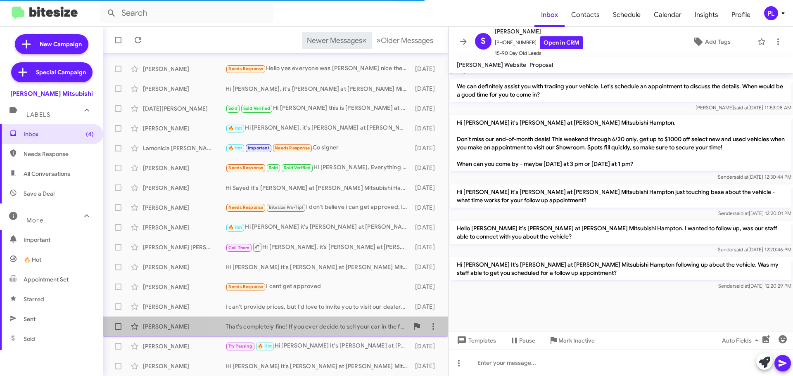
click at [318, 329] on div "That's completely fine! If you ever decide to sell your car in the future, feel…" at bounding box center [317, 327] width 183 height 8
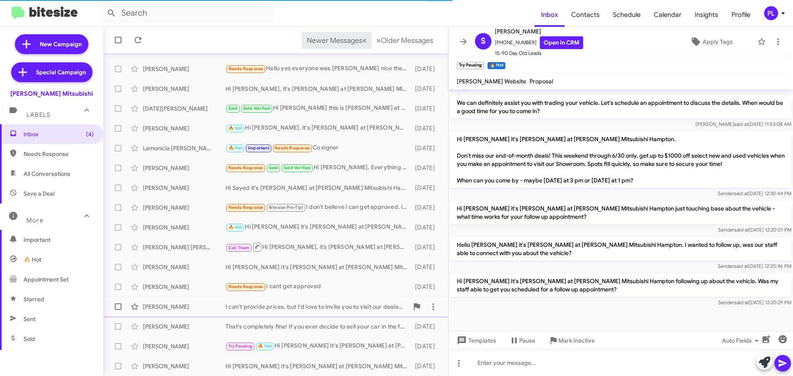
click at [318, 302] on div "[PERSON_NAME] M I can't provide prices, but I'd love to invite you to visit our…" at bounding box center [276, 307] width 332 height 17
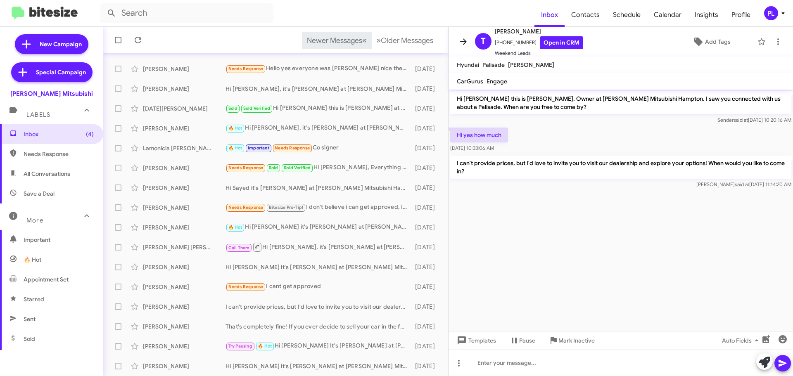
click at [464, 41] on icon at bounding box center [463, 42] width 10 height 10
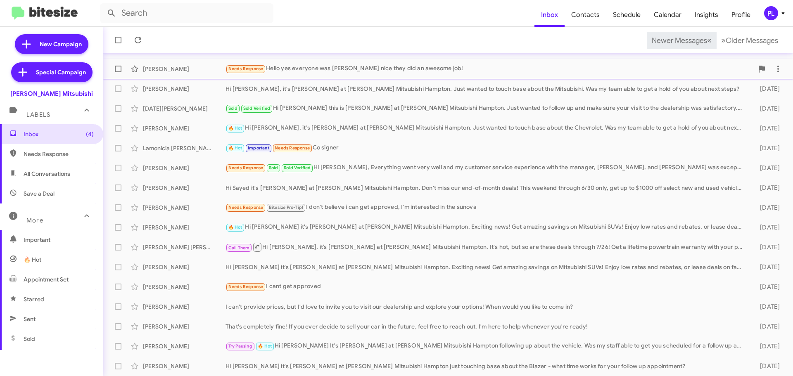
click at [387, 68] on div "Needs Response Hello yes everyone was SOO nice they did an awesome job!" at bounding box center [490, 68] width 528 height 9
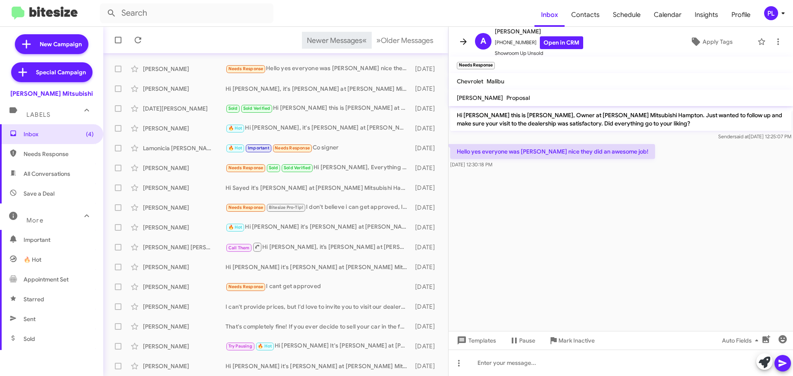
click at [461, 42] on icon at bounding box center [463, 41] width 7 height 6
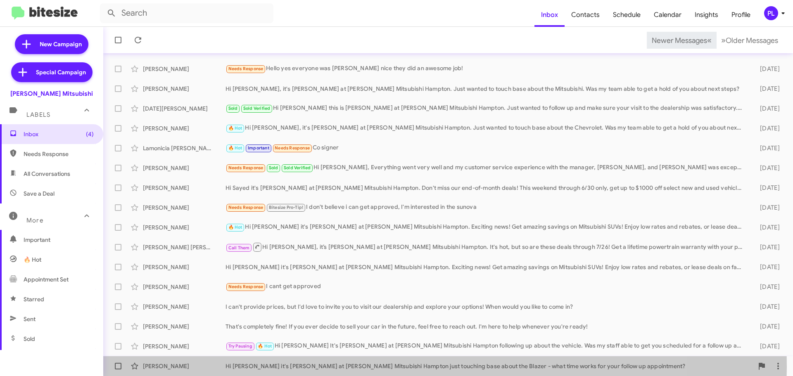
click at [370, 366] on div "Hi [PERSON_NAME] it's [PERSON_NAME] at [PERSON_NAME] Mitsubishi Hampton just to…" at bounding box center [490, 366] width 528 height 8
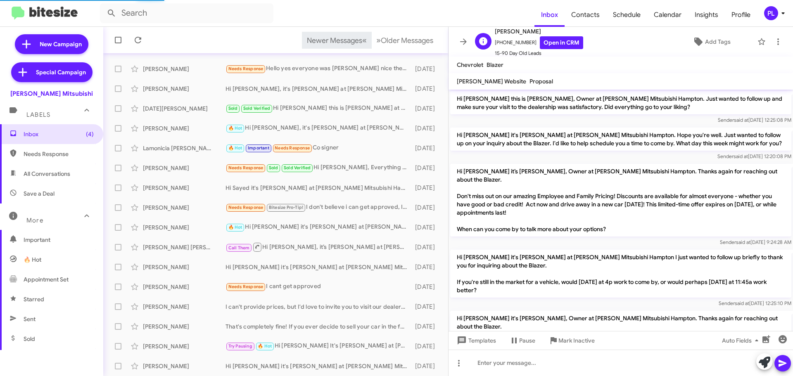
scroll to position [659, 0]
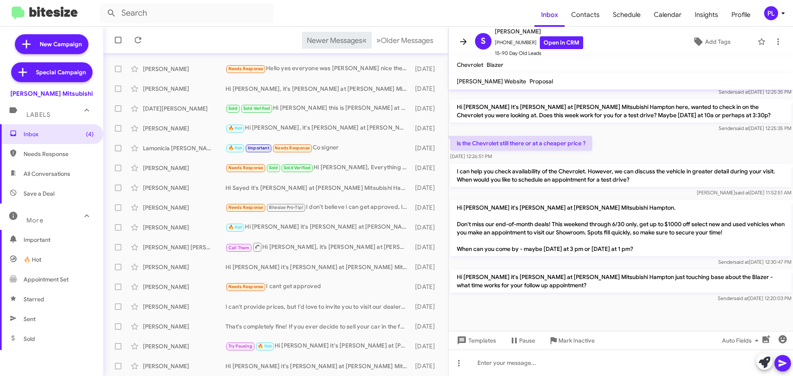
click at [464, 42] on icon at bounding box center [463, 41] width 7 height 6
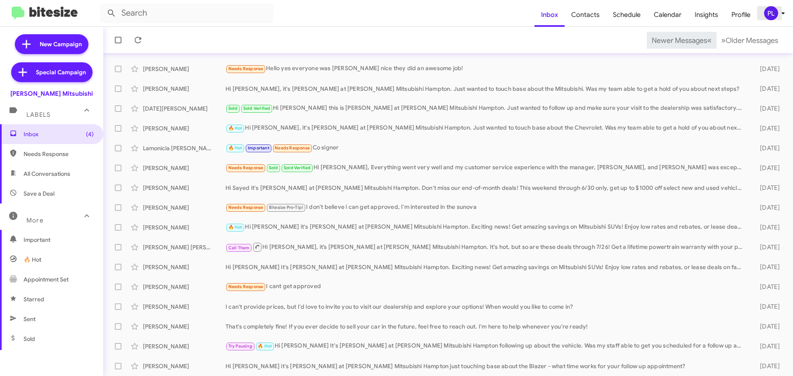
click at [786, 15] on icon at bounding box center [783, 13] width 10 height 10
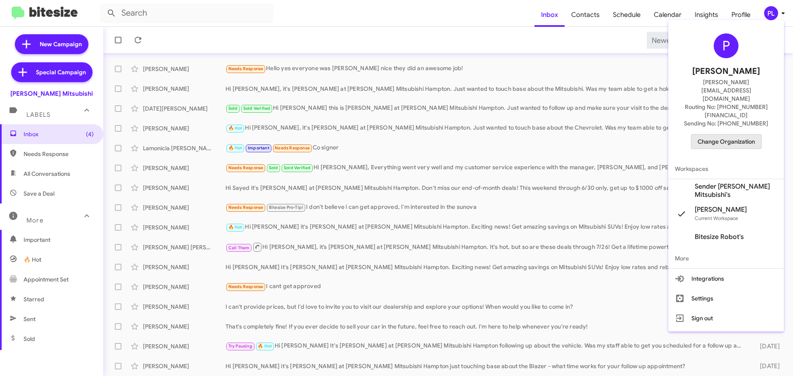
click at [733, 135] on span "Change Organization" at bounding box center [726, 142] width 57 height 14
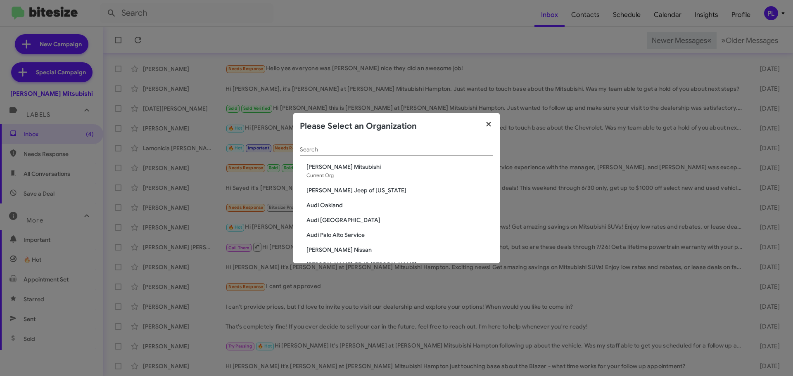
click at [489, 125] on icon "button" at bounding box center [488, 124] width 5 height 5
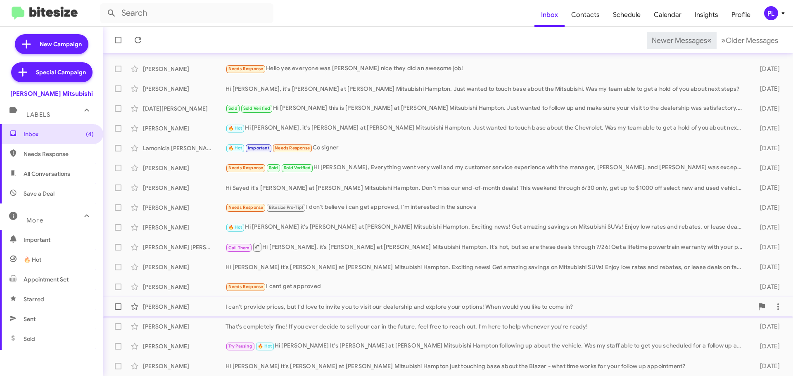
click at [381, 303] on div "I can't provide prices, but I'd love to invite you to visit our dealership and …" at bounding box center [490, 307] width 528 height 8
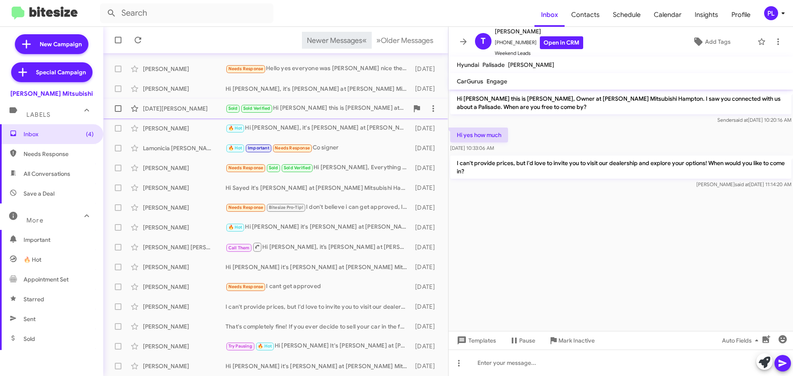
click at [328, 113] on div "Sold Sold Verified Hi [PERSON_NAME] this is [PERSON_NAME] at [PERSON_NAME] Mits…" at bounding box center [317, 108] width 183 height 9
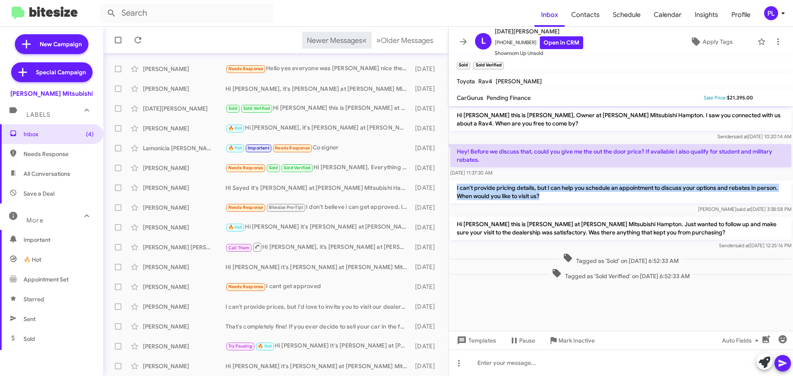
drag, startPoint x: 563, startPoint y: 198, endPoint x: 456, endPoint y: 186, distance: 108.1
click at [456, 186] on p "I can't provide pricing details, but I can help you schedule an appointment to …" at bounding box center [620, 191] width 341 height 23
copy p "I can't provide pricing details, but I can help you schedule an appointment to …"
click at [361, 168] on div "Needs Response Sold Sold Verified Hi [PERSON_NAME], Everything went very well a…" at bounding box center [317, 167] width 183 height 9
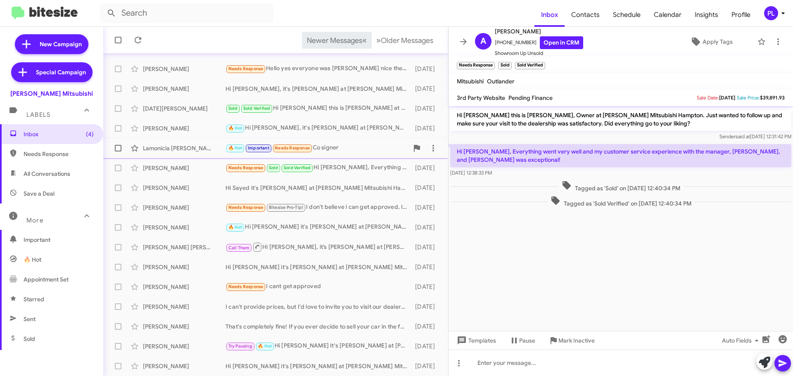
scroll to position [62, 0]
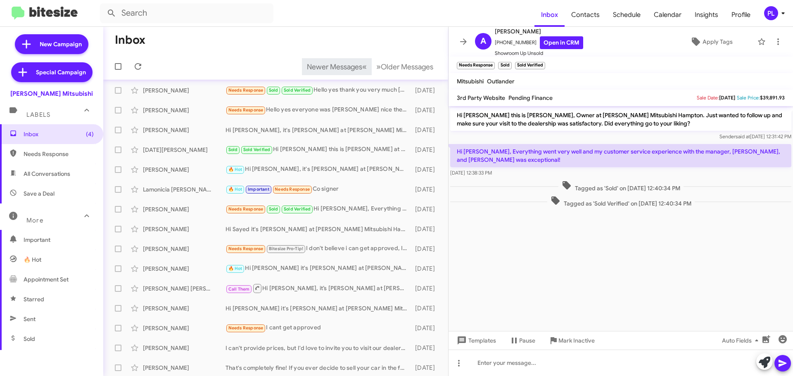
click at [50, 159] on span "Needs Response" at bounding box center [51, 154] width 103 height 20
type input "in:needs-response"
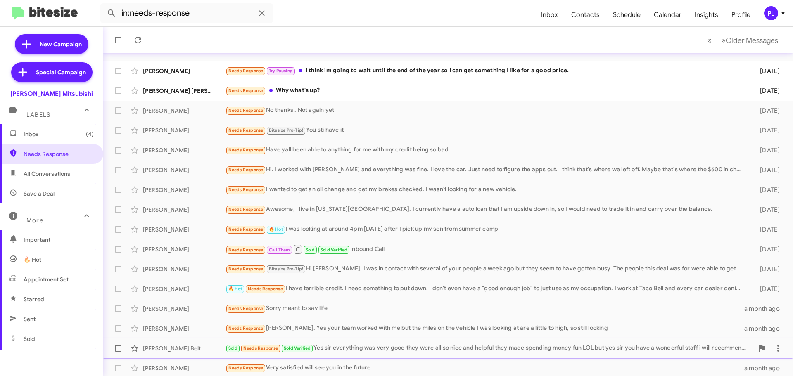
scroll to position [41, 0]
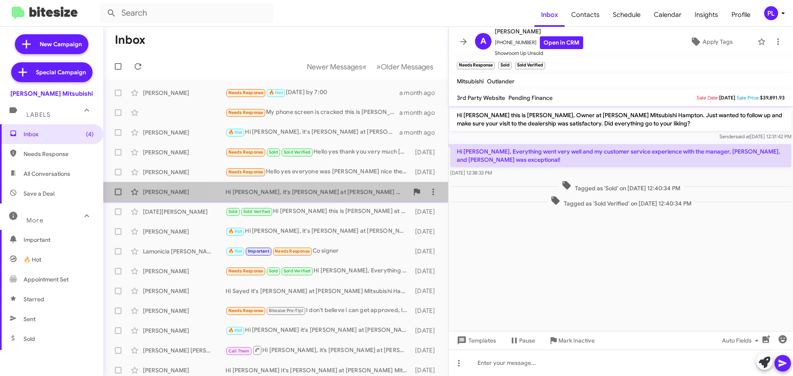
click at [285, 196] on div "[PERSON_NAME] Hi [PERSON_NAME], it's [PERSON_NAME] at [PERSON_NAME] Mitsubishi …" at bounding box center [276, 192] width 332 height 17
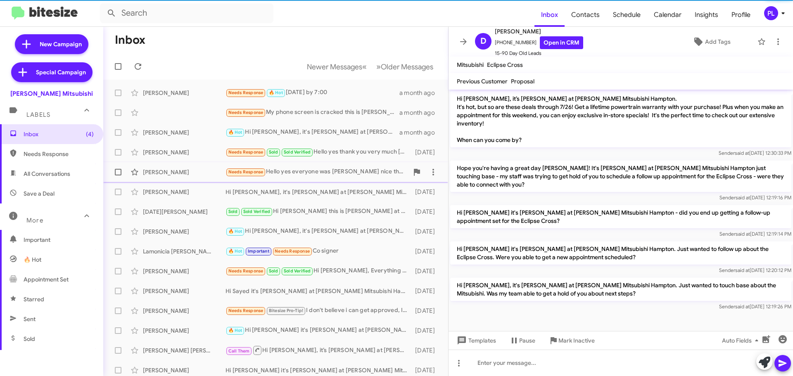
scroll to position [178, 0]
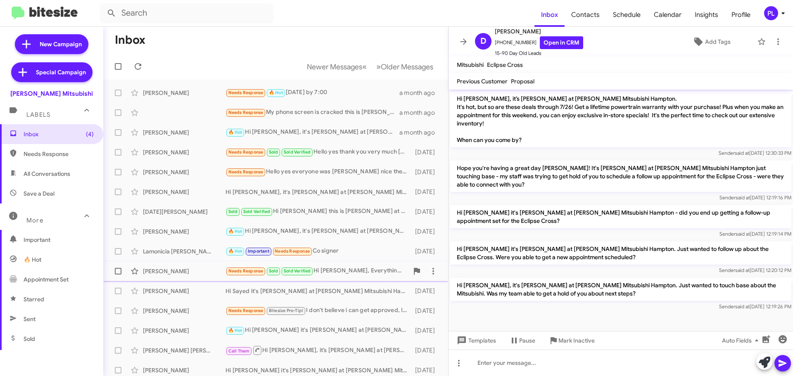
click at [349, 267] on div "Needs Response Sold Sold Verified Hi [PERSON_NAME], Everything went very well a…" at bounding box center [317, 270] width 183 height 9
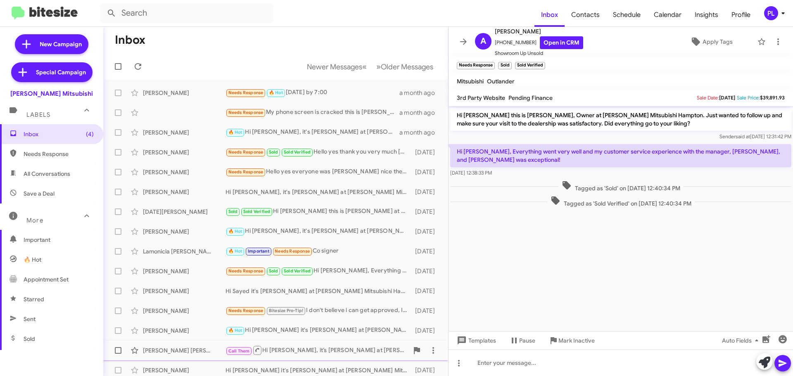
click at [307, 347] on div "Call Them Hi [PERSON_NAME], it’s [PERSON_NAME] at [PERSON_NAME] Mitsubishi Hamp…" at bounding box center [317, 350] width 183 height 10
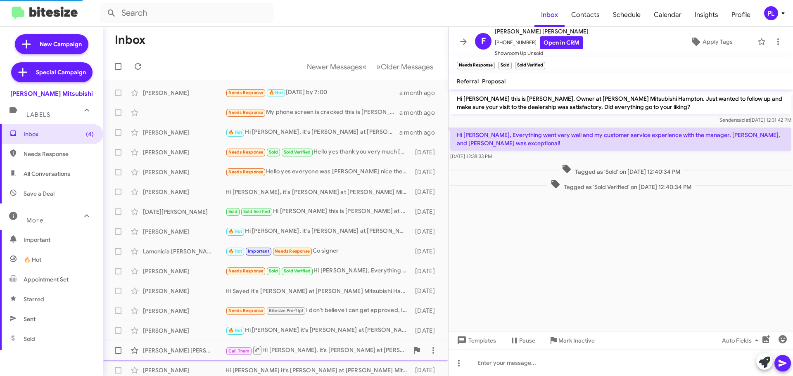
scroll to position [279, 0]
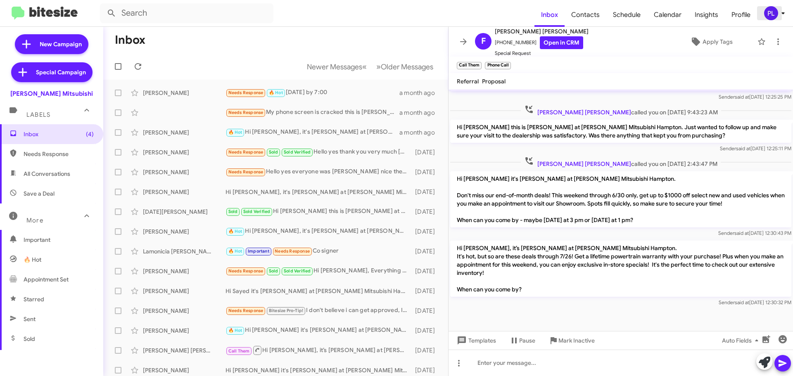
click at [783, 13] on icon at bounding box center [782, 13] width 3 height 2
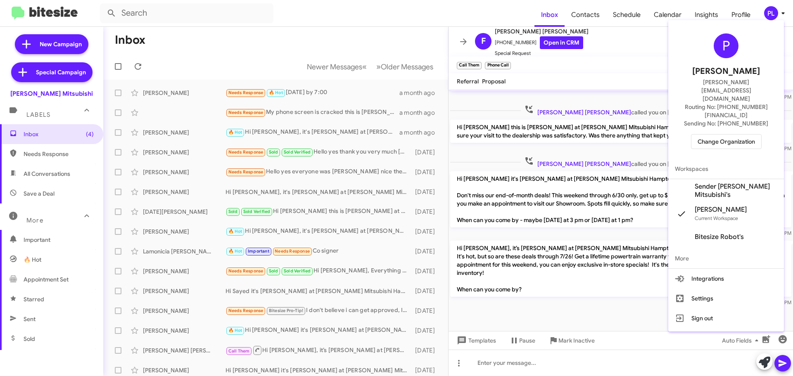
click at [456, 14] on div at bounding box center [396, 188] width 793 height 376
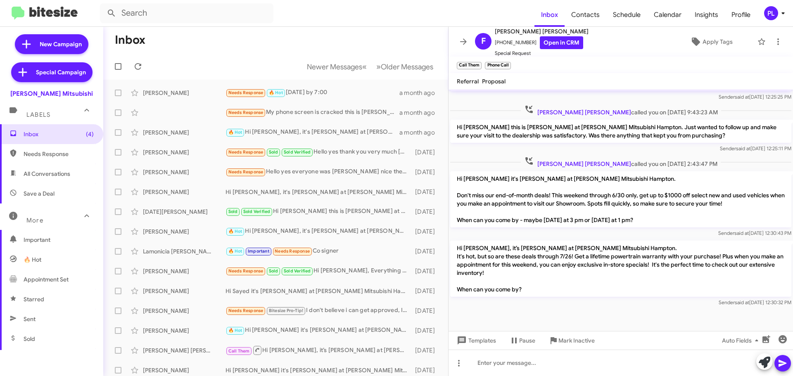
click at [781, 12] on icon at bounding box center [783, 13] width 10 height 10
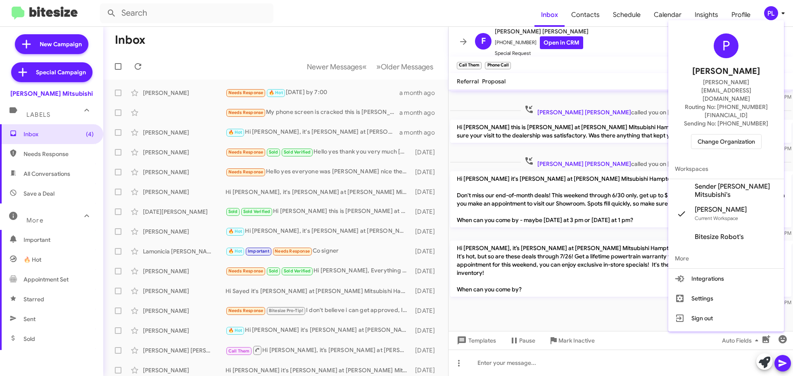
click at [736, 135] on span "Change Organization" at bounding box center [726, 142] width 57 height 14
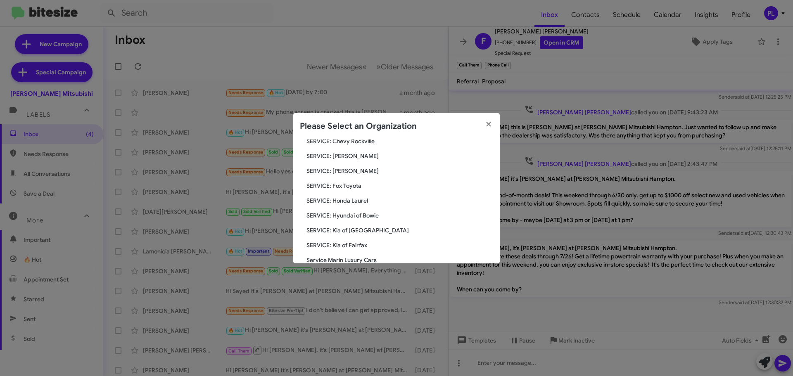
scroll to position [1505, 0]
click at [326, 190] on span "[PERSON_NAME] Autohaus" at bounding box center [399, 187] width 187 height 8
